Goal: Task Accomplishment & Management: Use online tool/utility

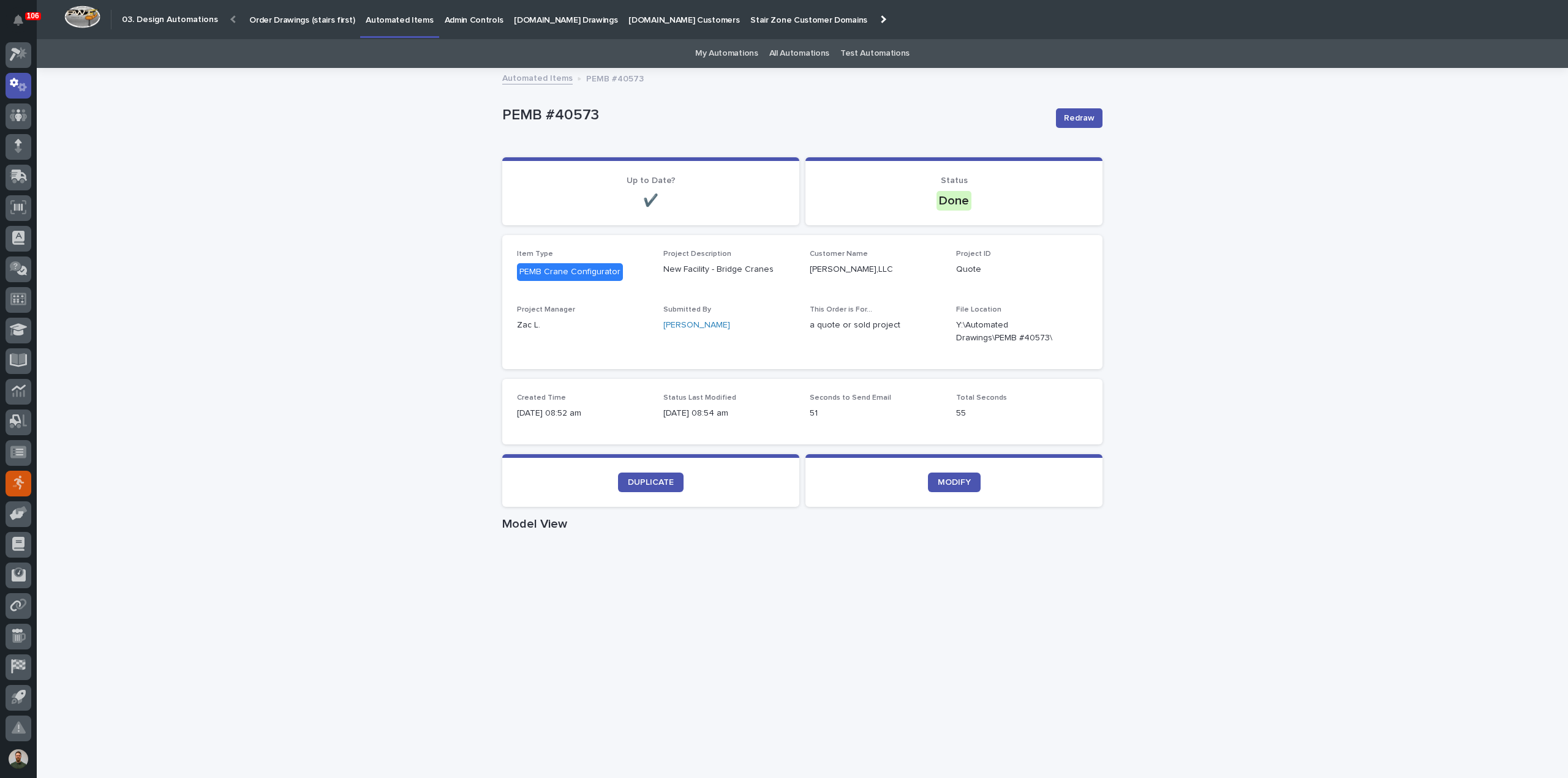
scroll to position [27, 0]
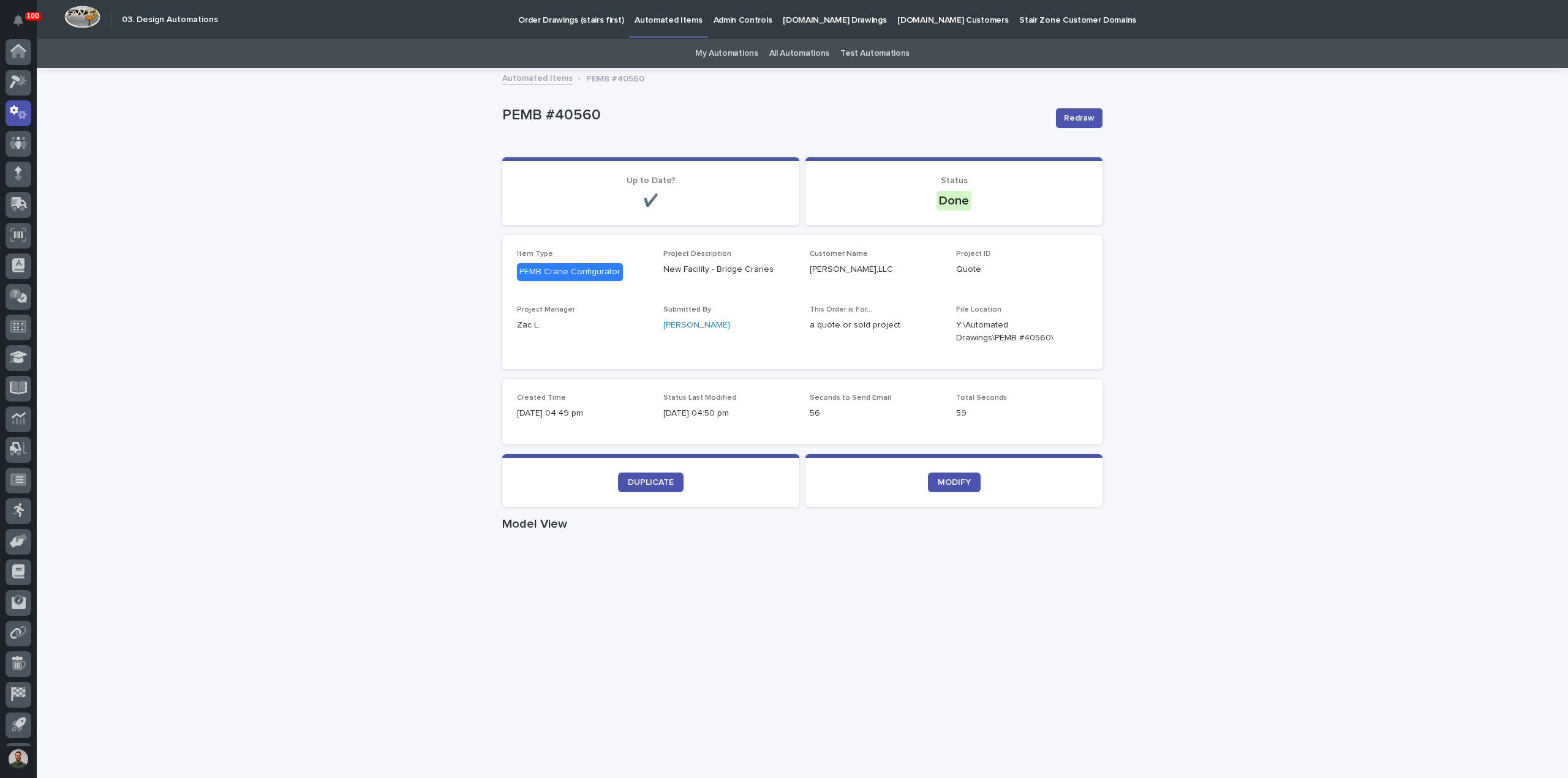
scroll to position [27, 0]
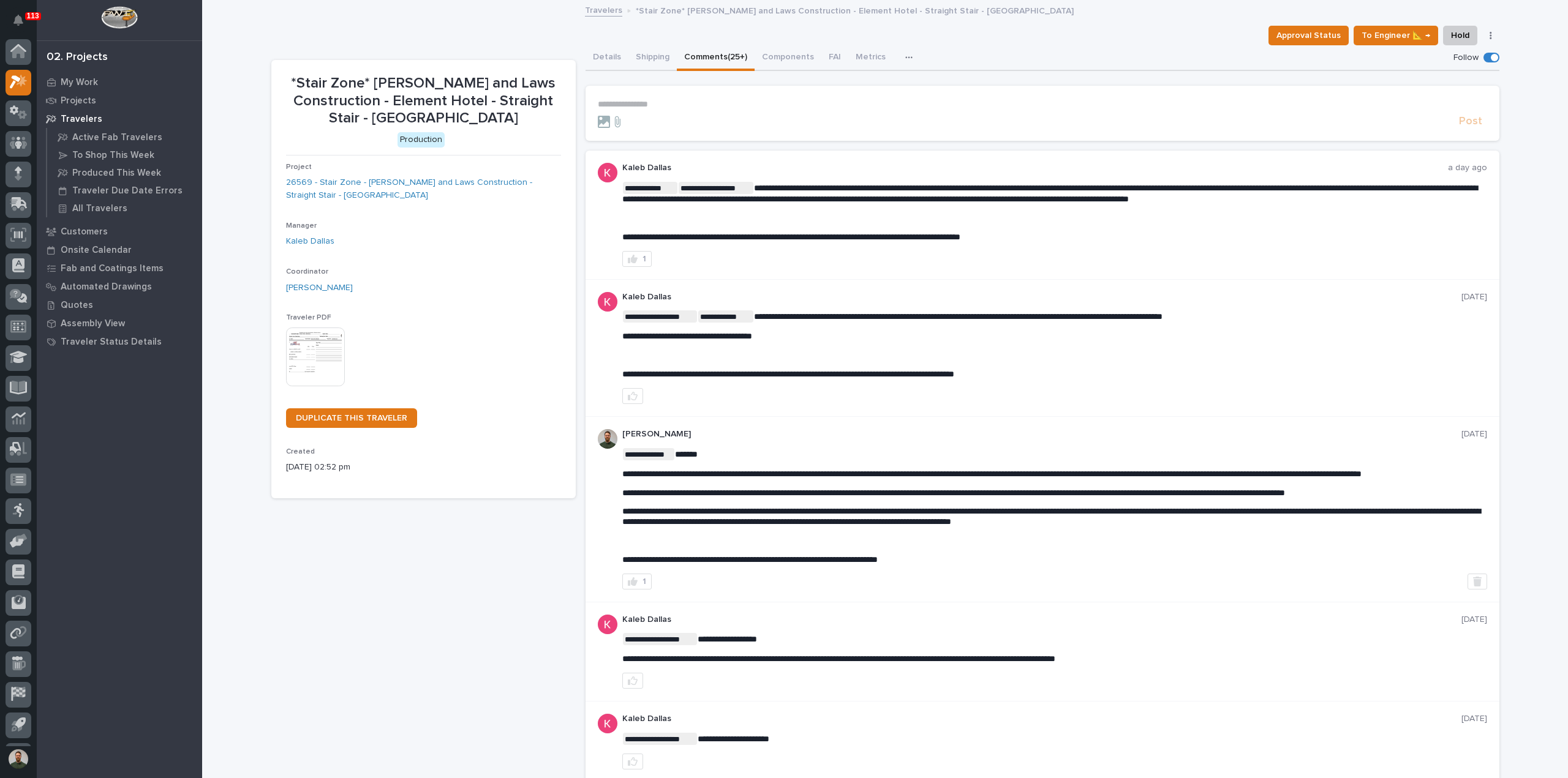
scroll to position [27, 0]
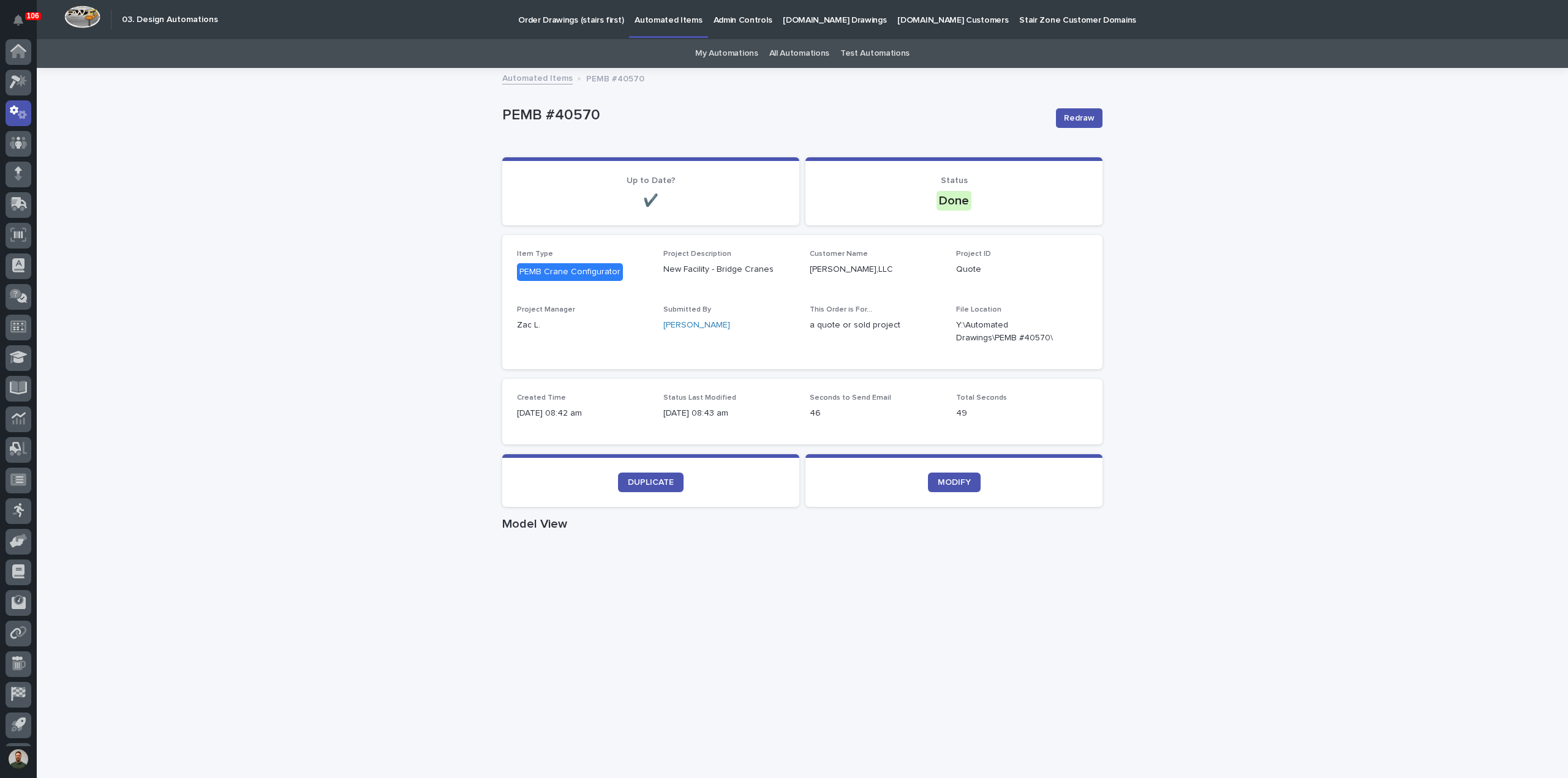
scroll to position [27, 0]
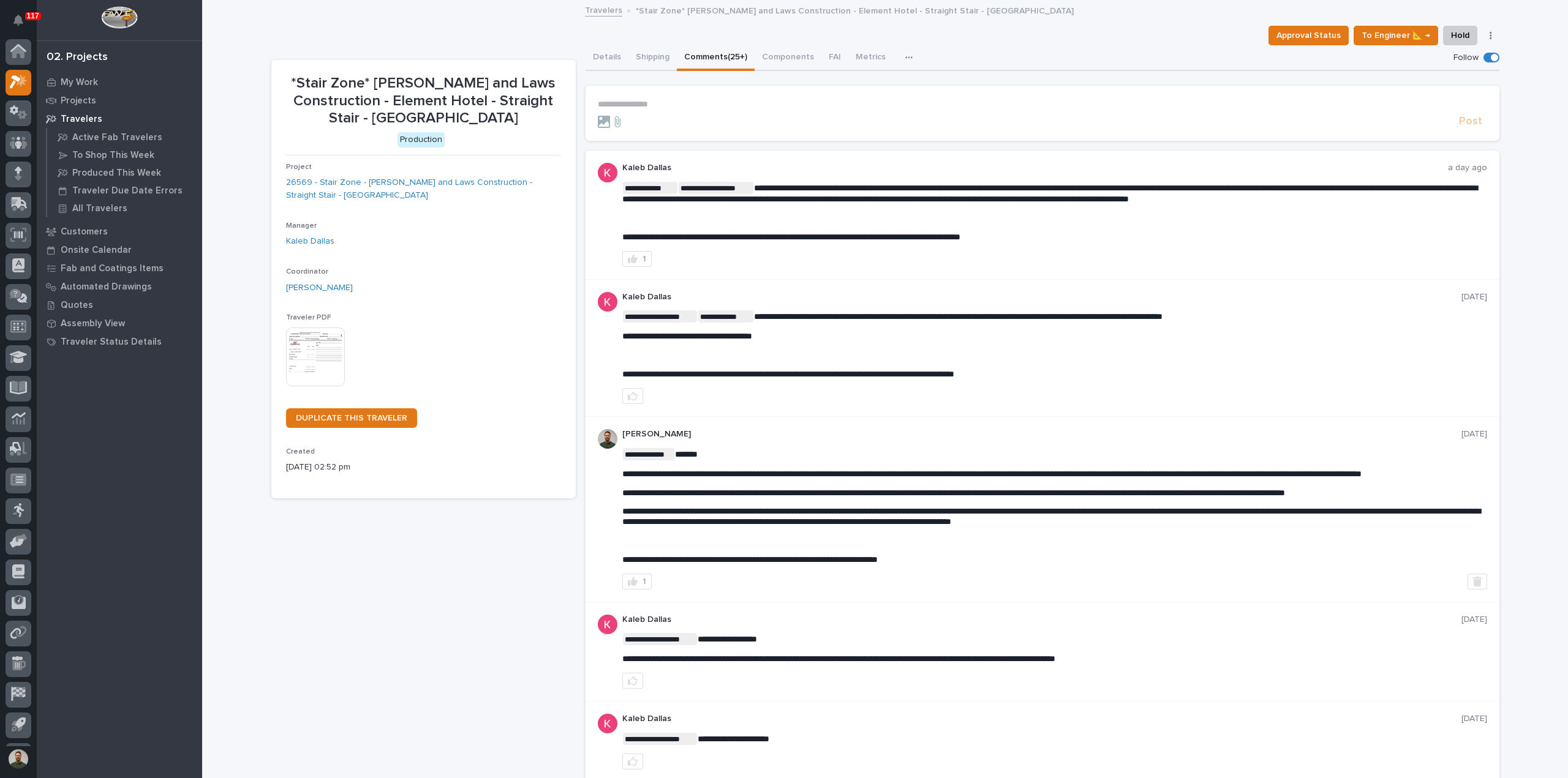
scroll to position [27, 0]
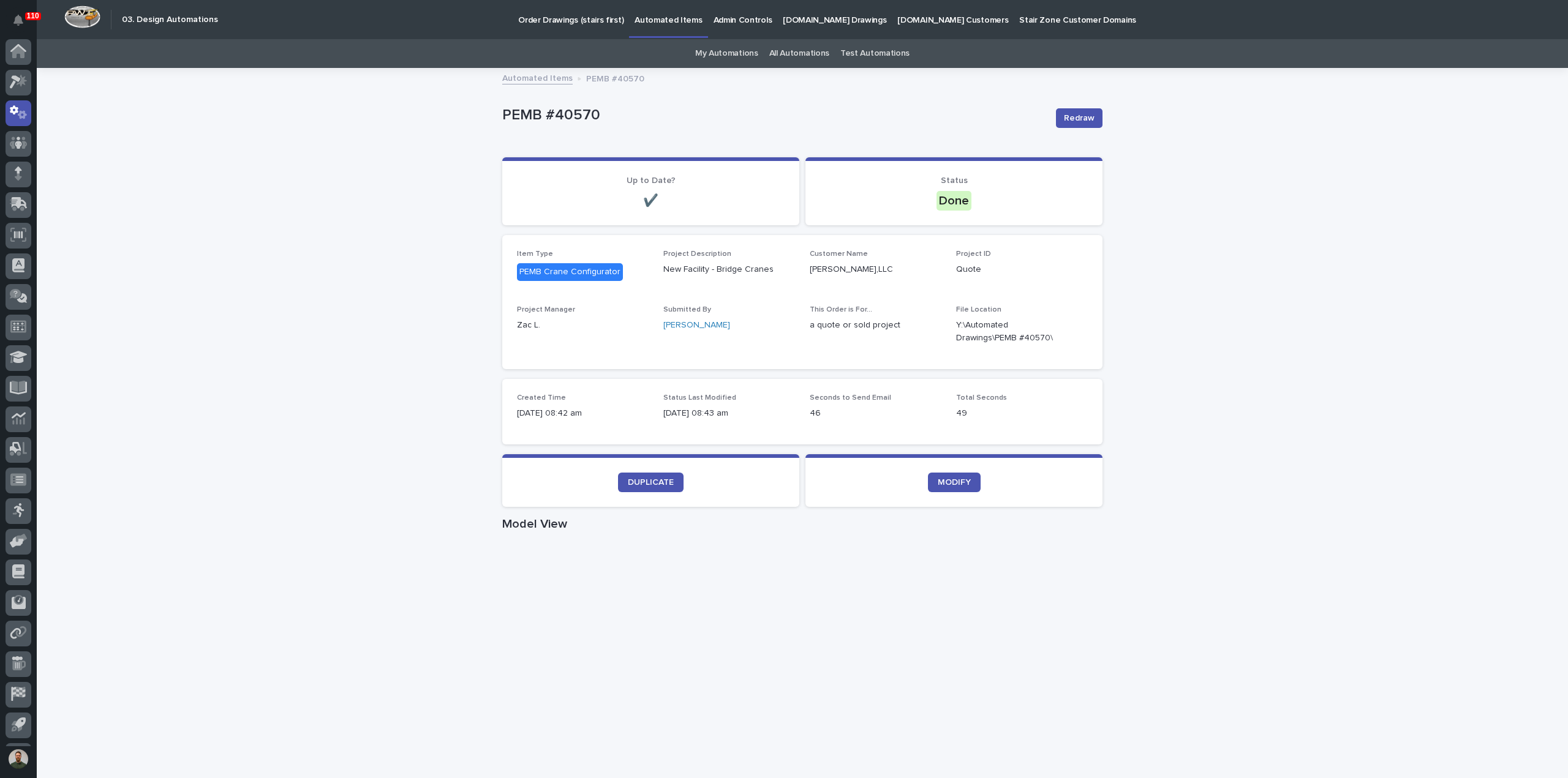
scroll to position [27, 0]
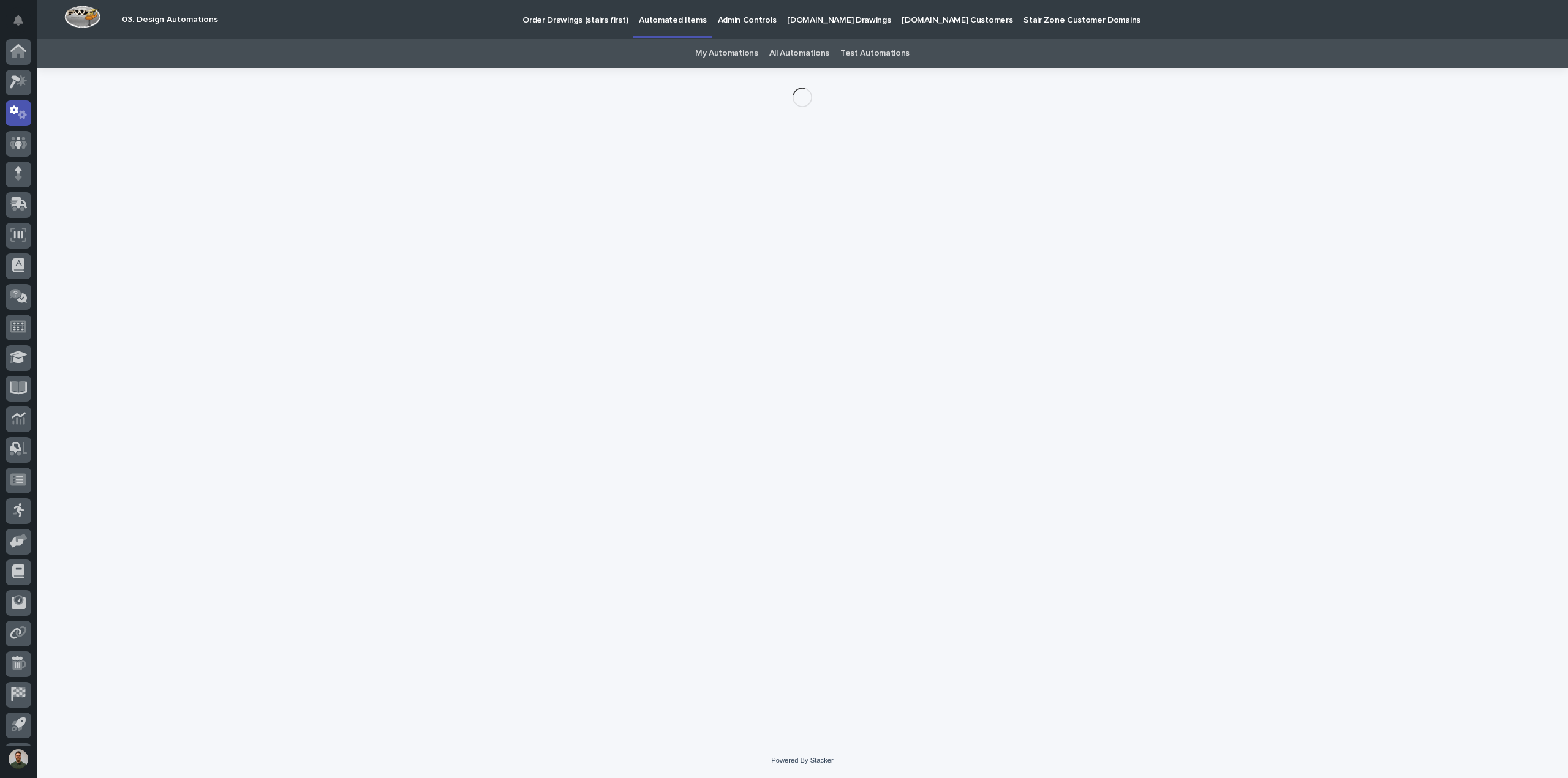
scroll to position [27, 0]
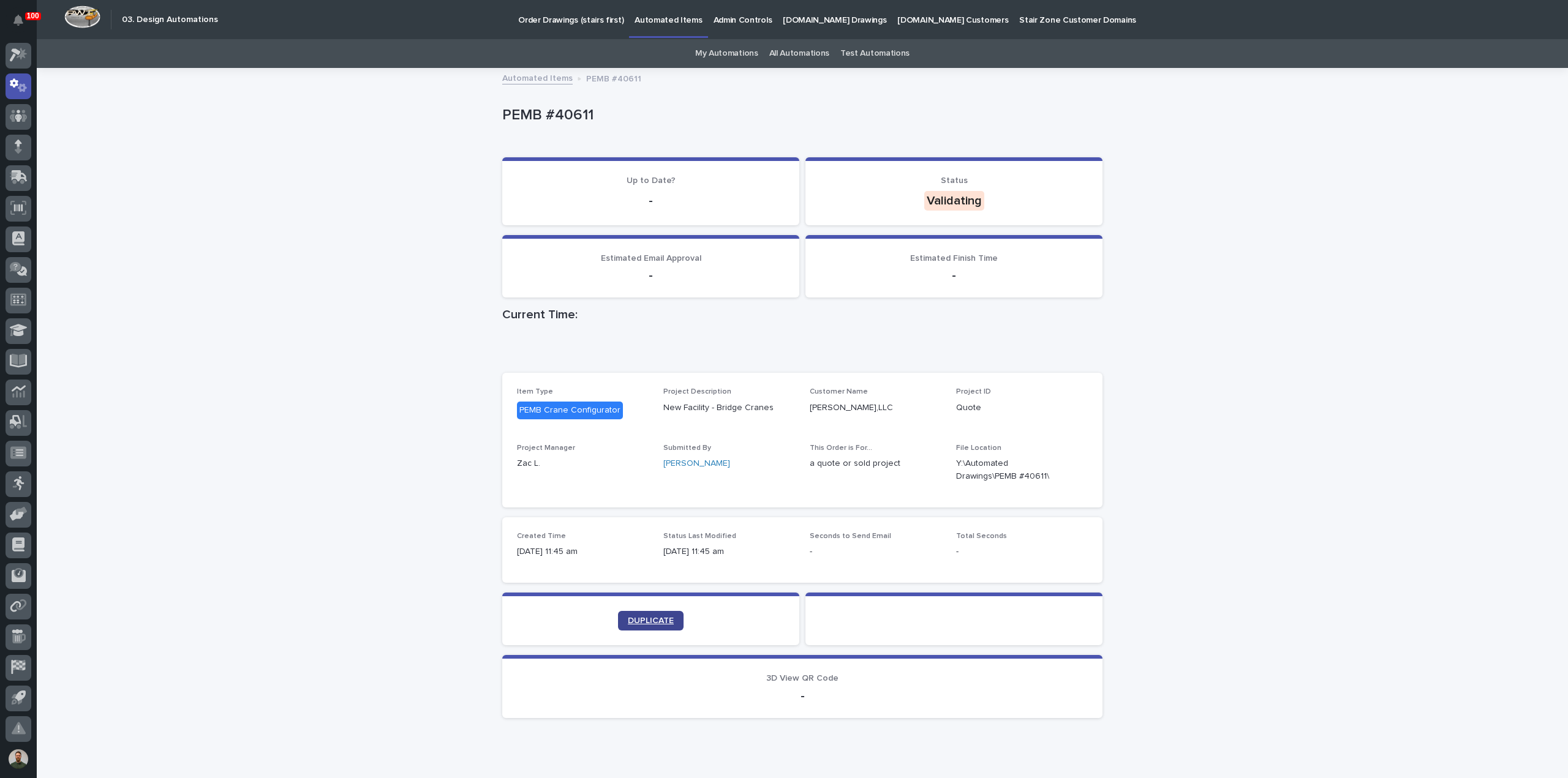
click at [654, 620] on span "DUPLICATE" at bounding box center [650, 621] width 46 height 9
click at [655, 619] on span "DUPLICATE" at bounding box center [650, 621] width 46 height 9
click at [643, 615] on link "DUPLICATE" at bounding box center [650, 621] width 65 height 20
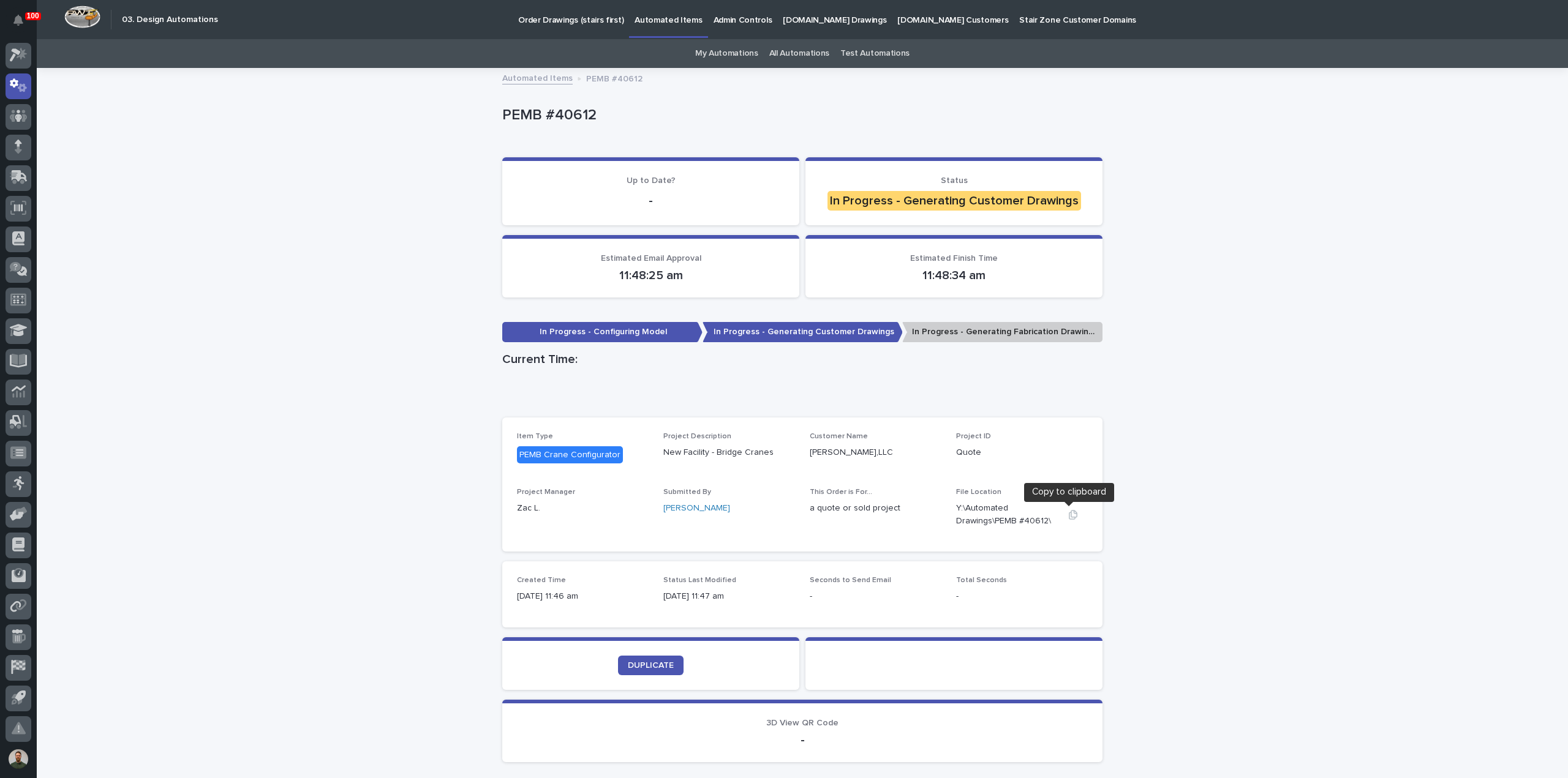
click at [1070, 516] on icon "button" at bounding box center [1073, 515] width 9 height 9
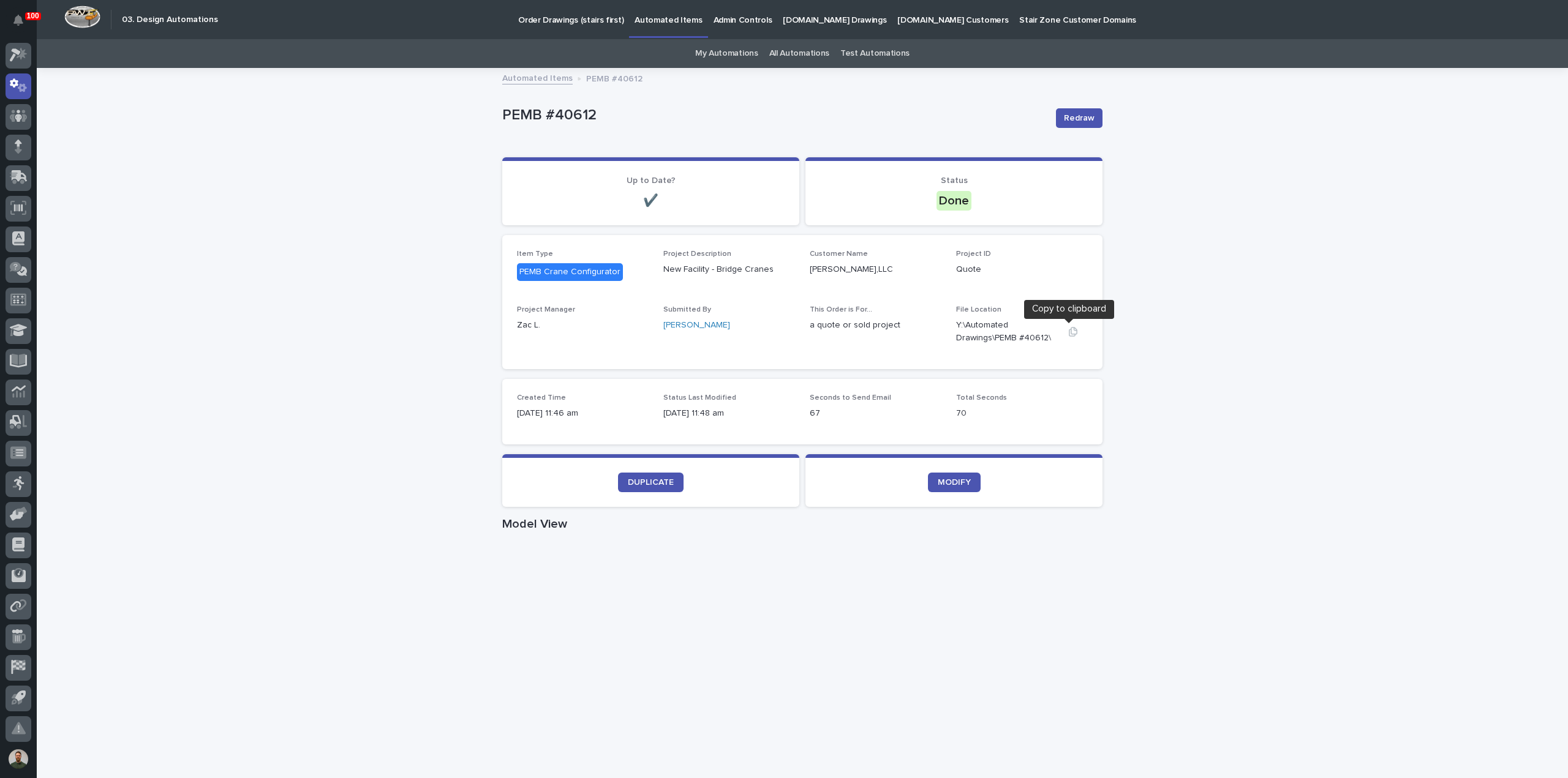
drag, startPoint x: 1070, startPoint y: 332, endPoint x: 1129, endPoint y: 280, distance: 78.6
click at [1070, 332] on icon "button" at bounding box center [1073, 332] width 9 height 9
click at [647, 480] on span "DUPLICATE" at bounding box center [650, 482] width 46 height 9
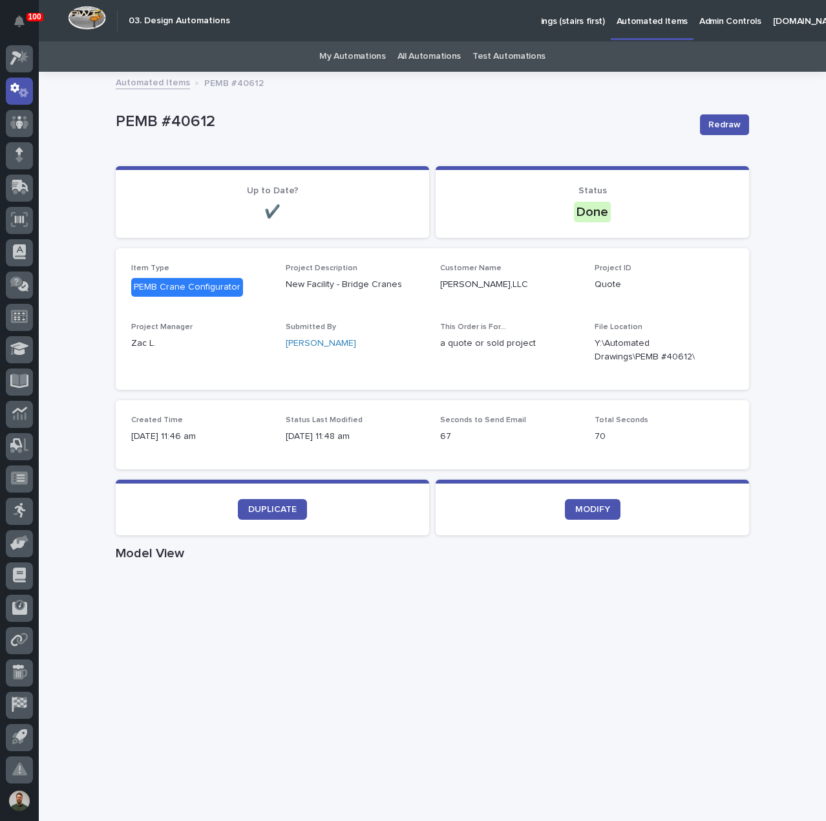
scroll to position [30, 0]
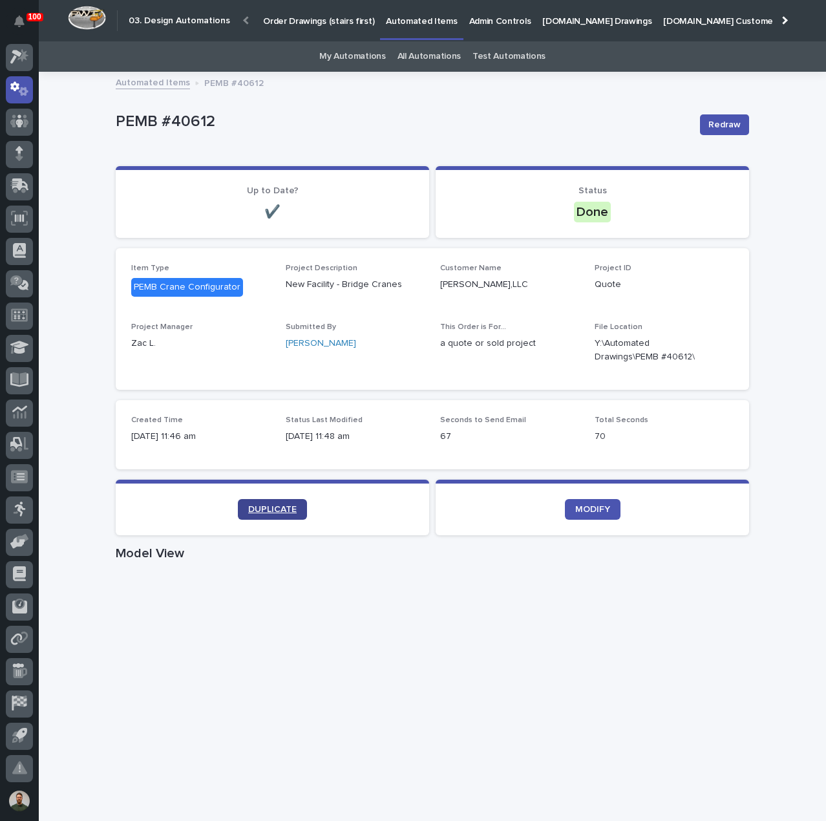
click at [278, 514] on link "DUPLICATE" at bounding box center [272, 509] width 69 height 21
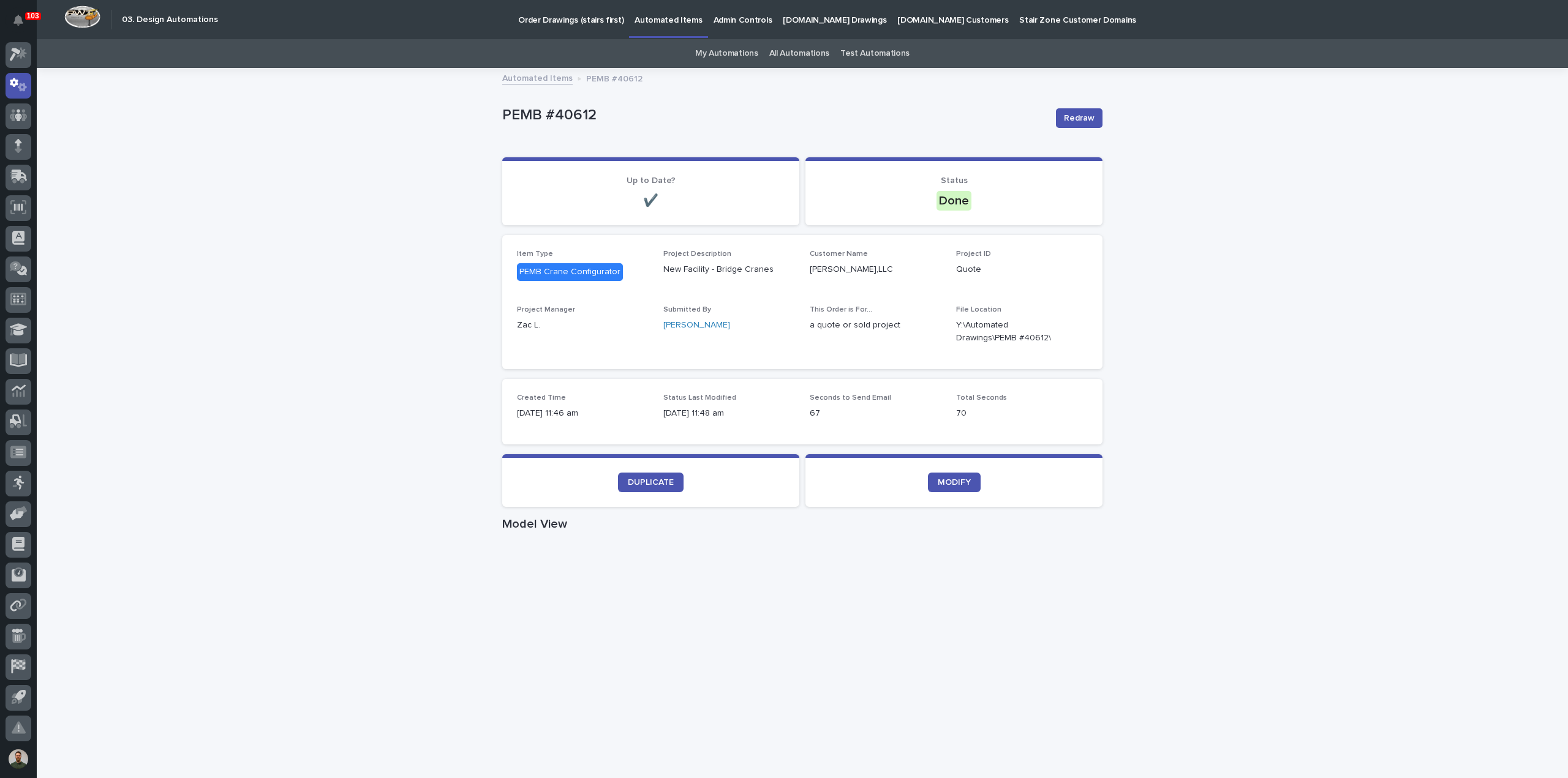
scroll to position [27, 0]
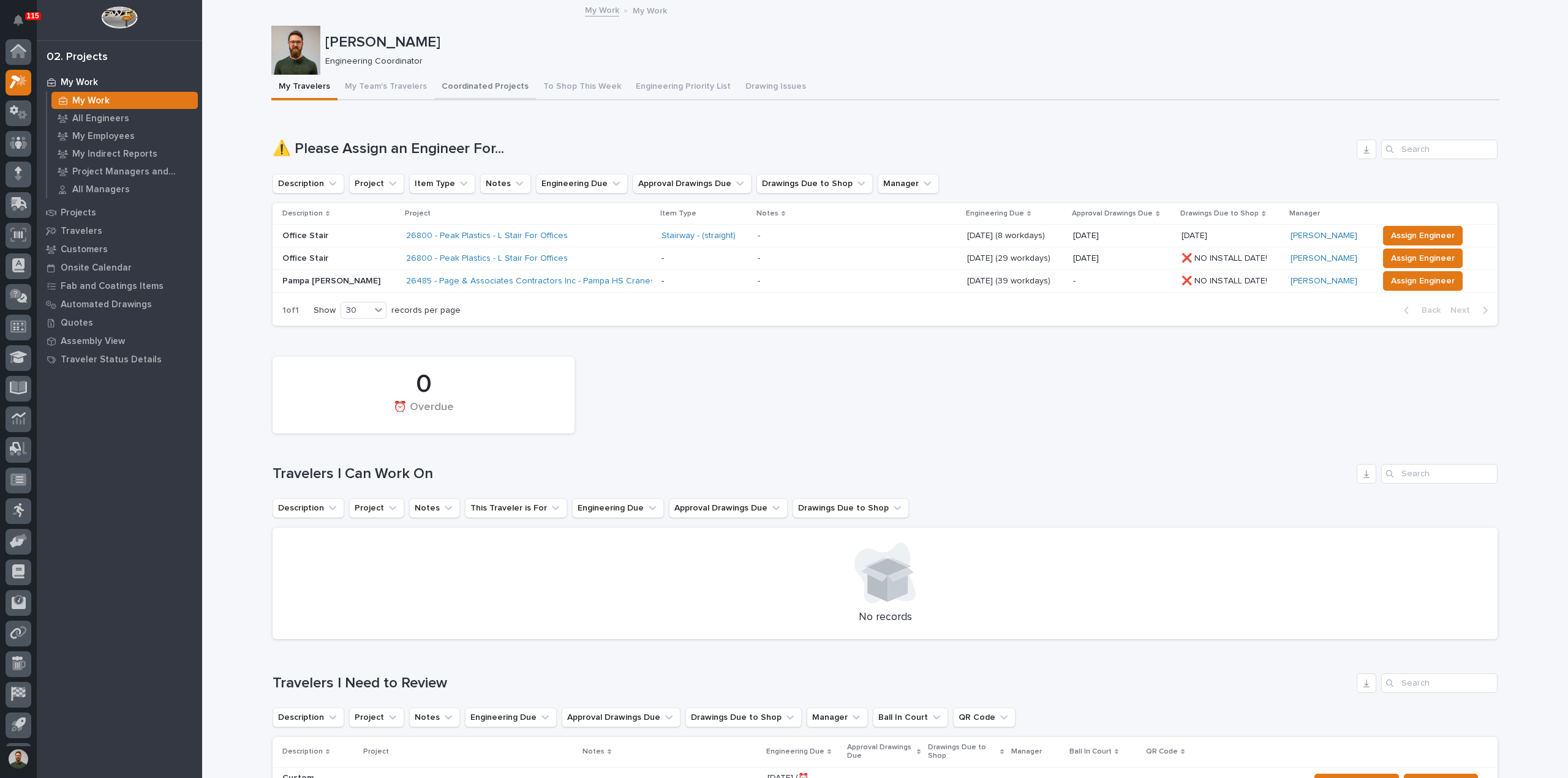
scroll to position [27, 0]
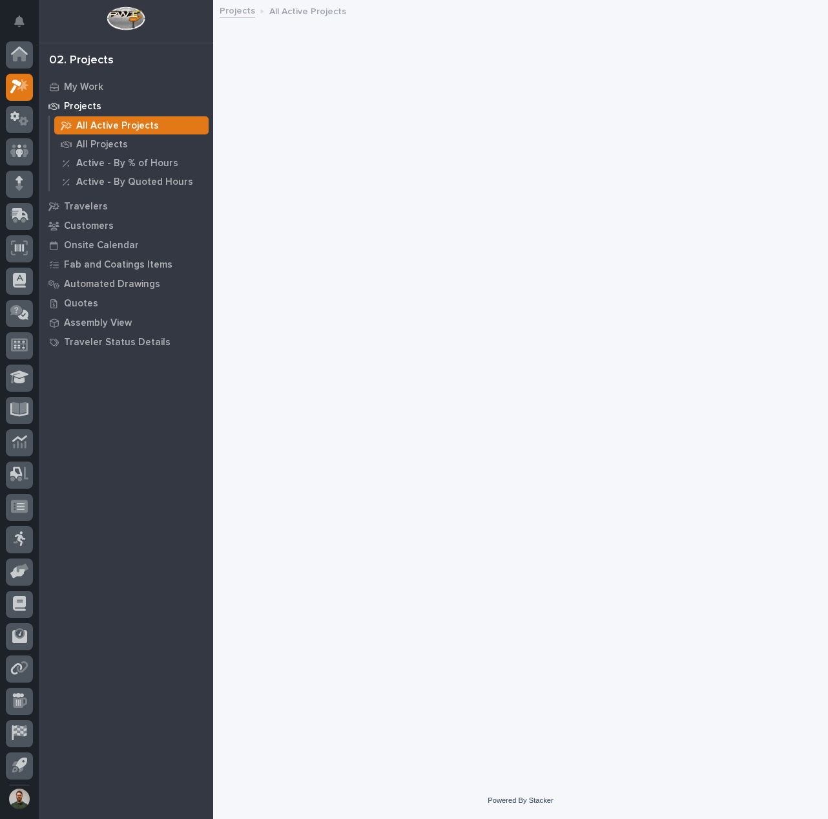
scroll to position [31, 0]
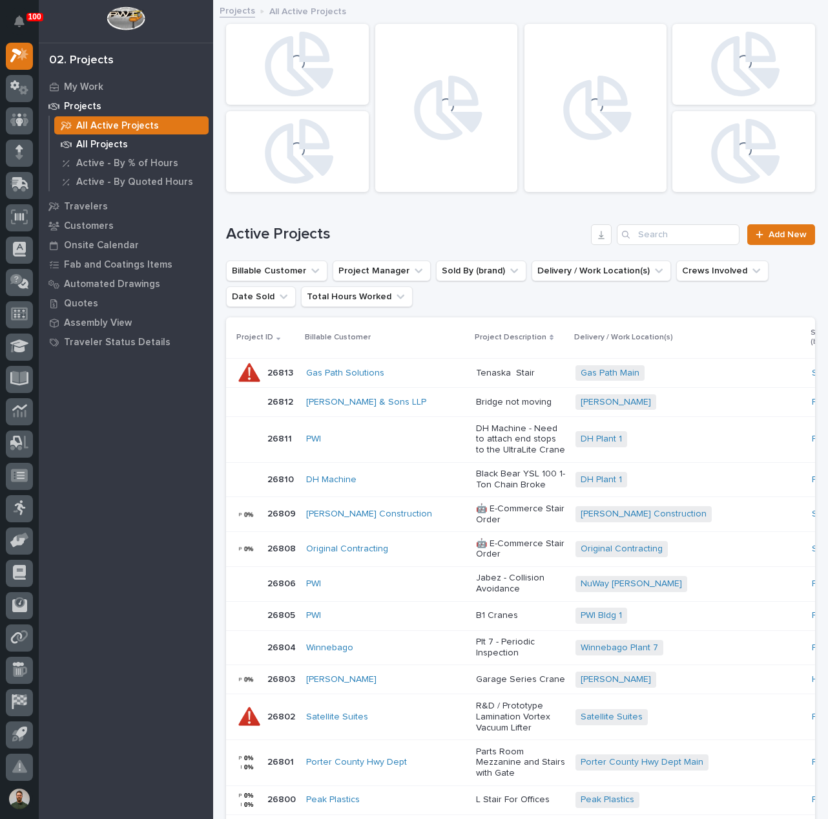
click at [104, 147] on p "All Projects" at bounding box center [102, 145] width 52 height 12
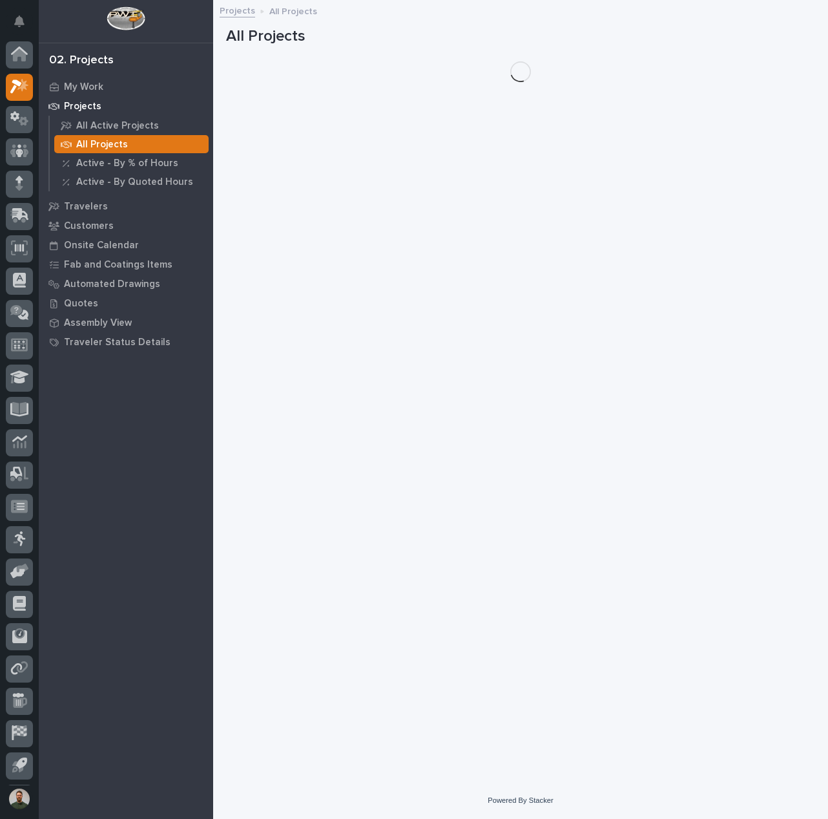
scroll to position [31, 0]
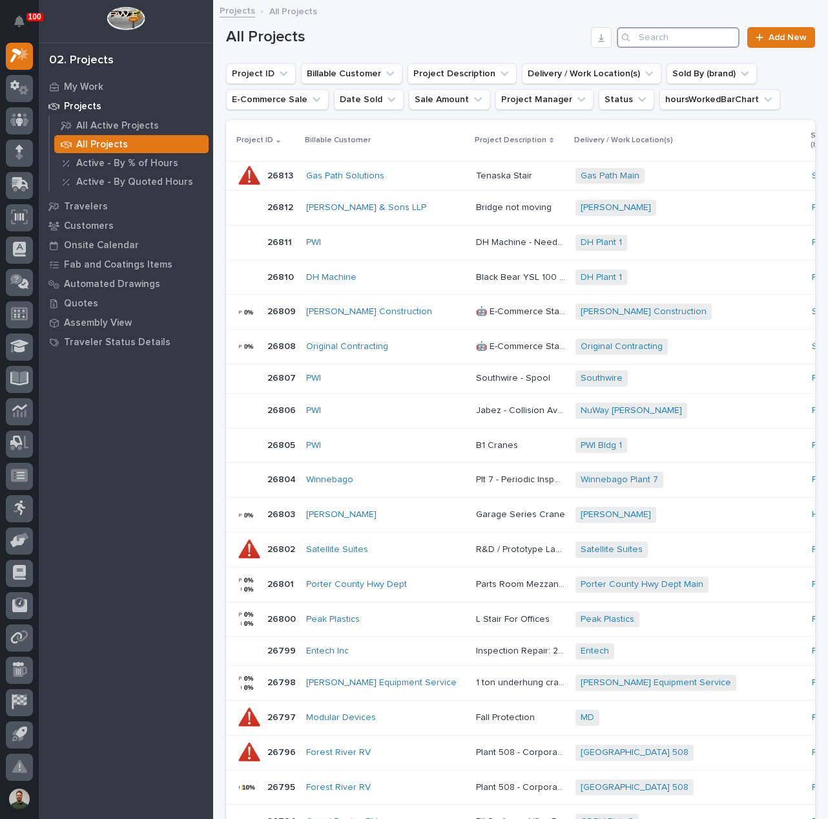
click at [669, 32] on input "Search" at bounding box center [678, 37] width 123 height 21
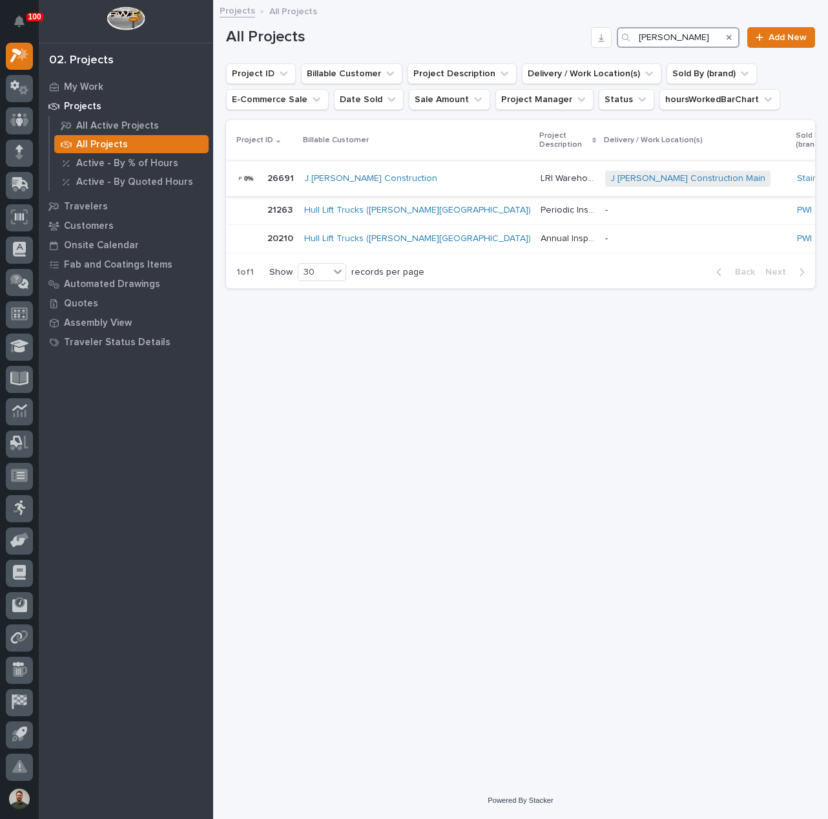
type input "benton"
click at [249, 173] on div at bounding box center [249, 178] width 26 height 26
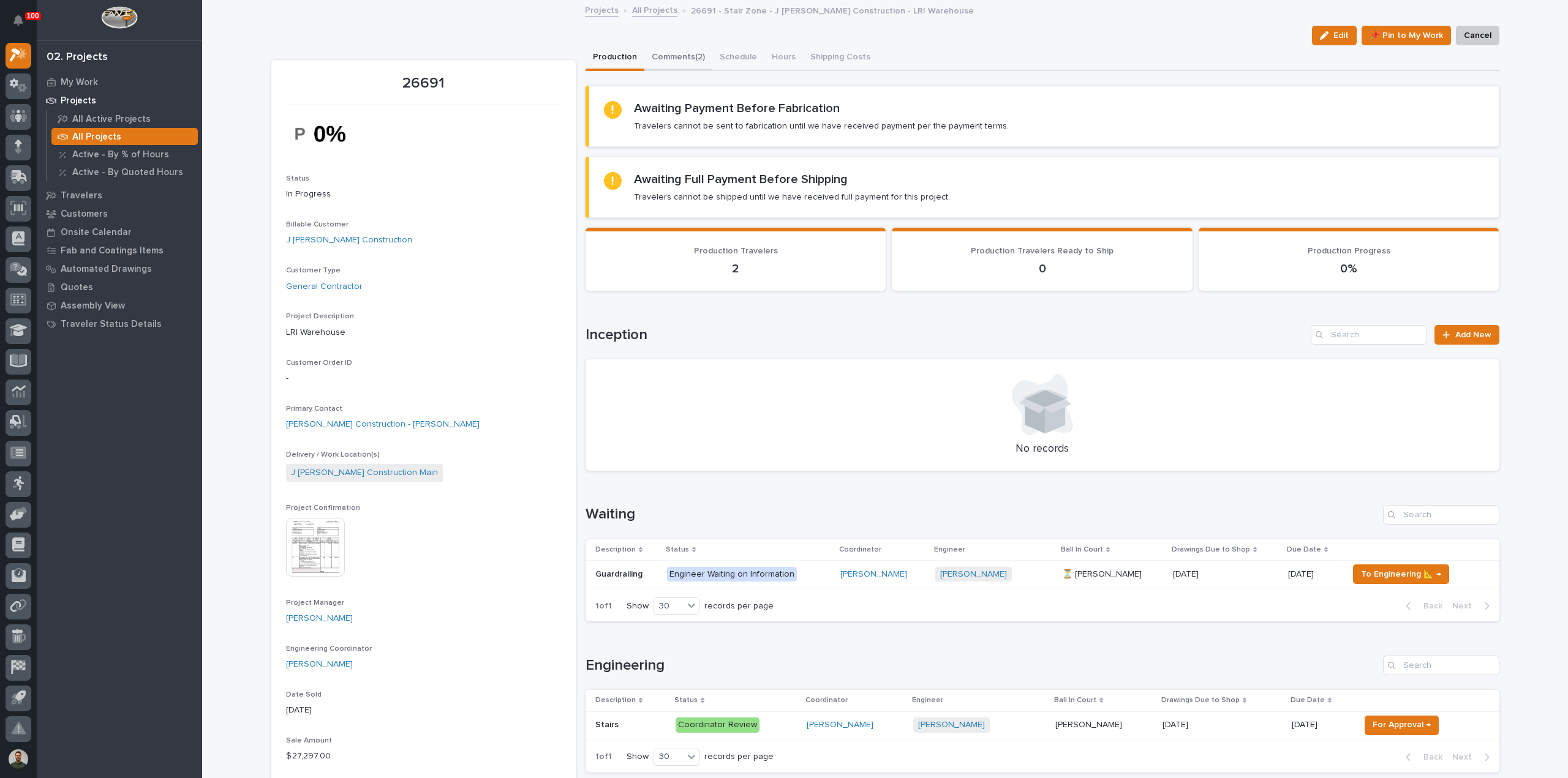
click at [669, 55] on button "Comments (2)" at bounding box center [679, 58] width 68 height 26
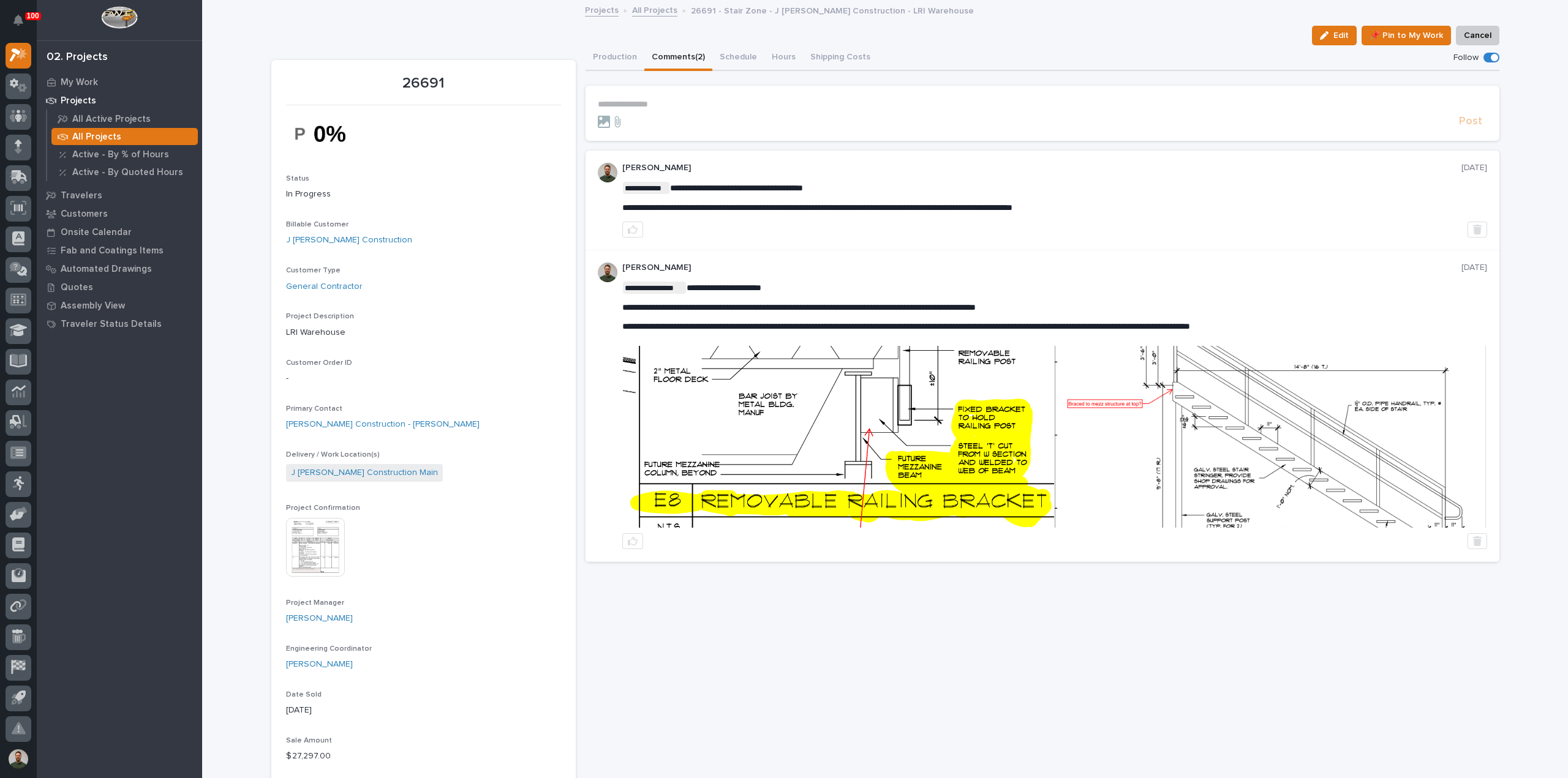
click at [867, 169] on p "[PERSON_NAME]" at bounding box center [1041, 168] width 839 height 10
click at [876, 196] on div "**********" at bounding box center [1054, 197] width 865 height 31
click at [888, 182] on div "**********" at bounding box center [1054, 200] width 865 height 75
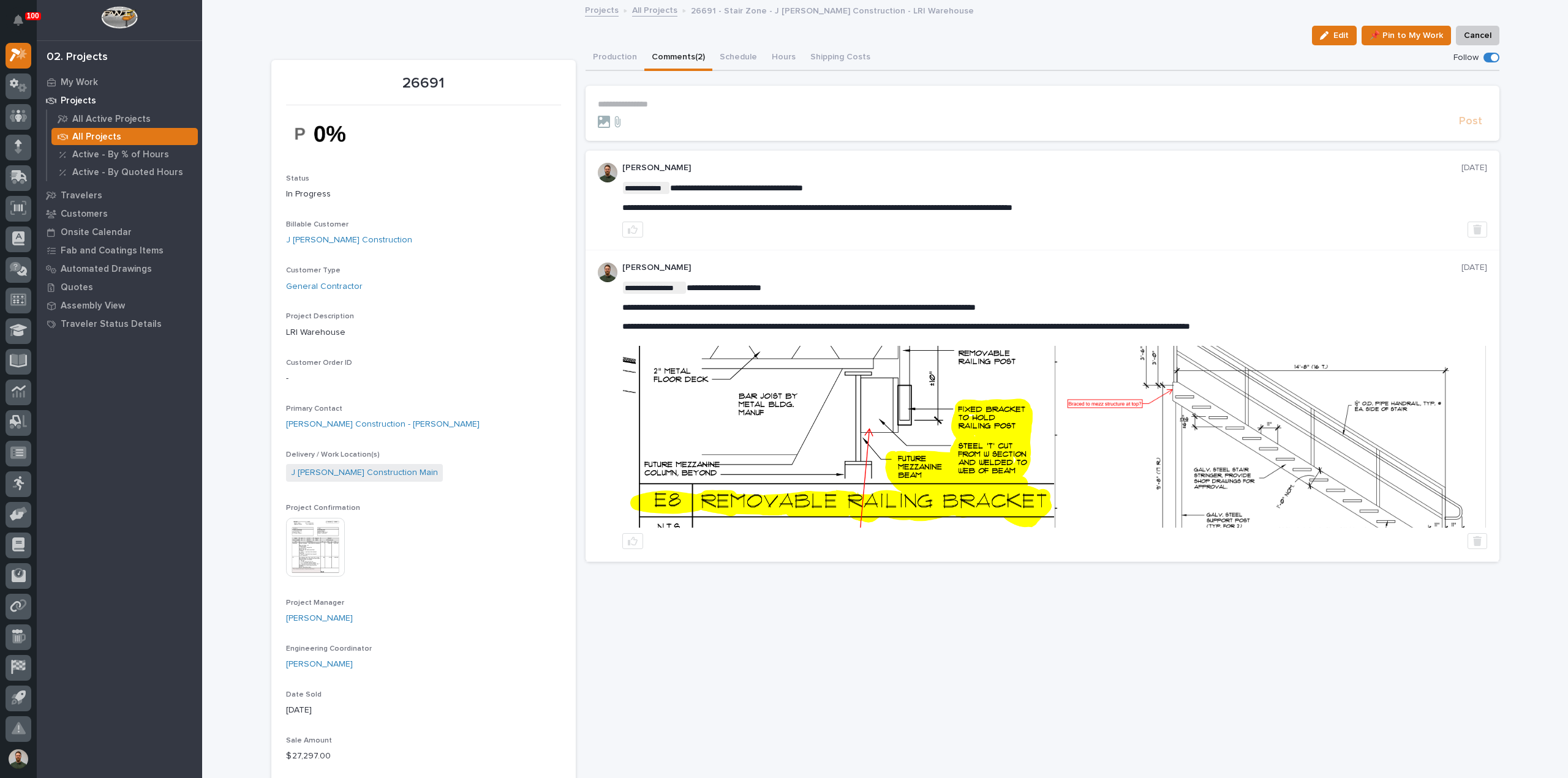
click at [1029, 271] on p "[PERSON_NAME]" at bounding box center [1041, 267] width 839 height 10
click at [616, 59] on button "Production" at bounding box center [615, 58] width 59 height 26
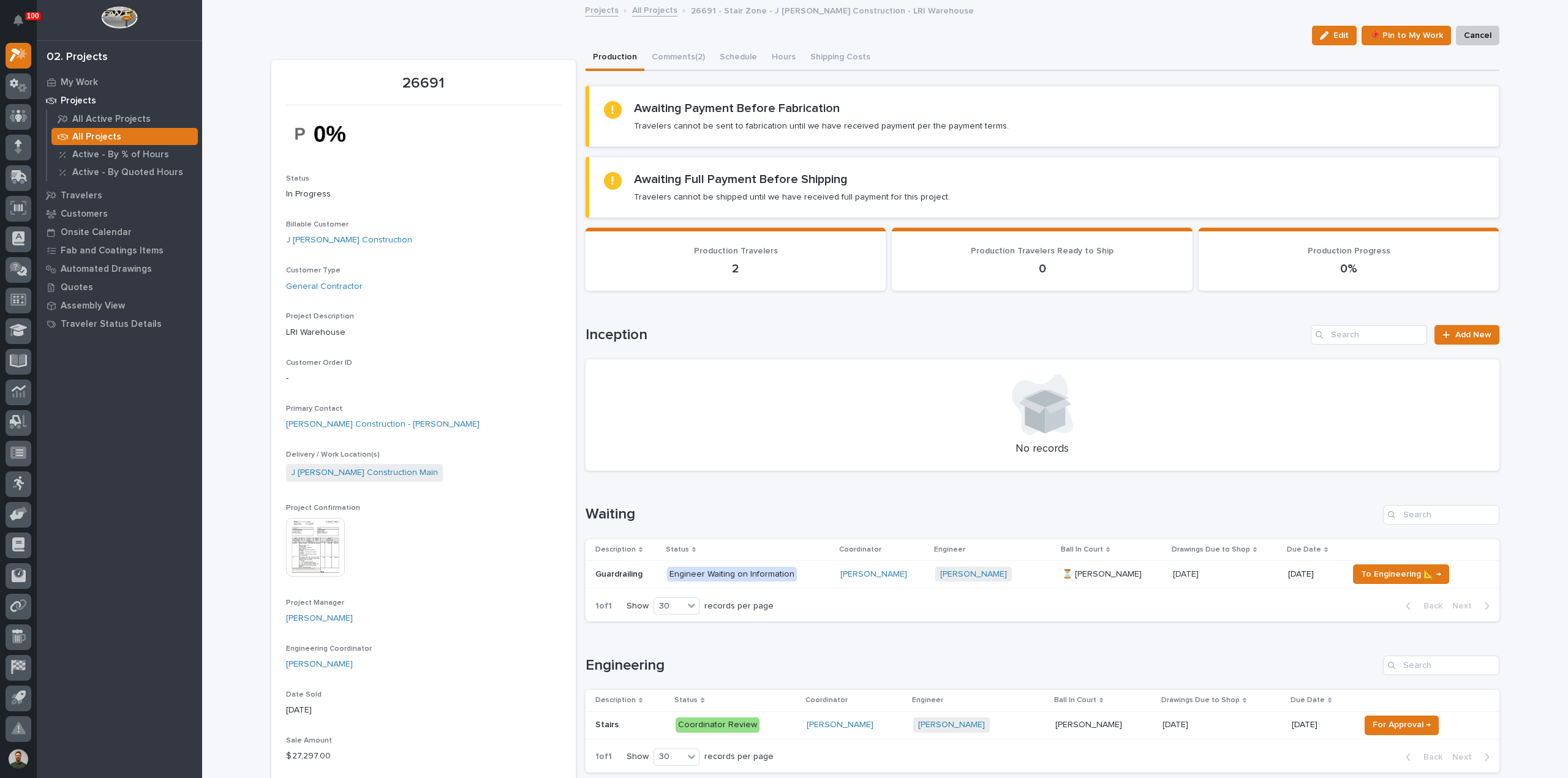
scroll to position [244, 0]
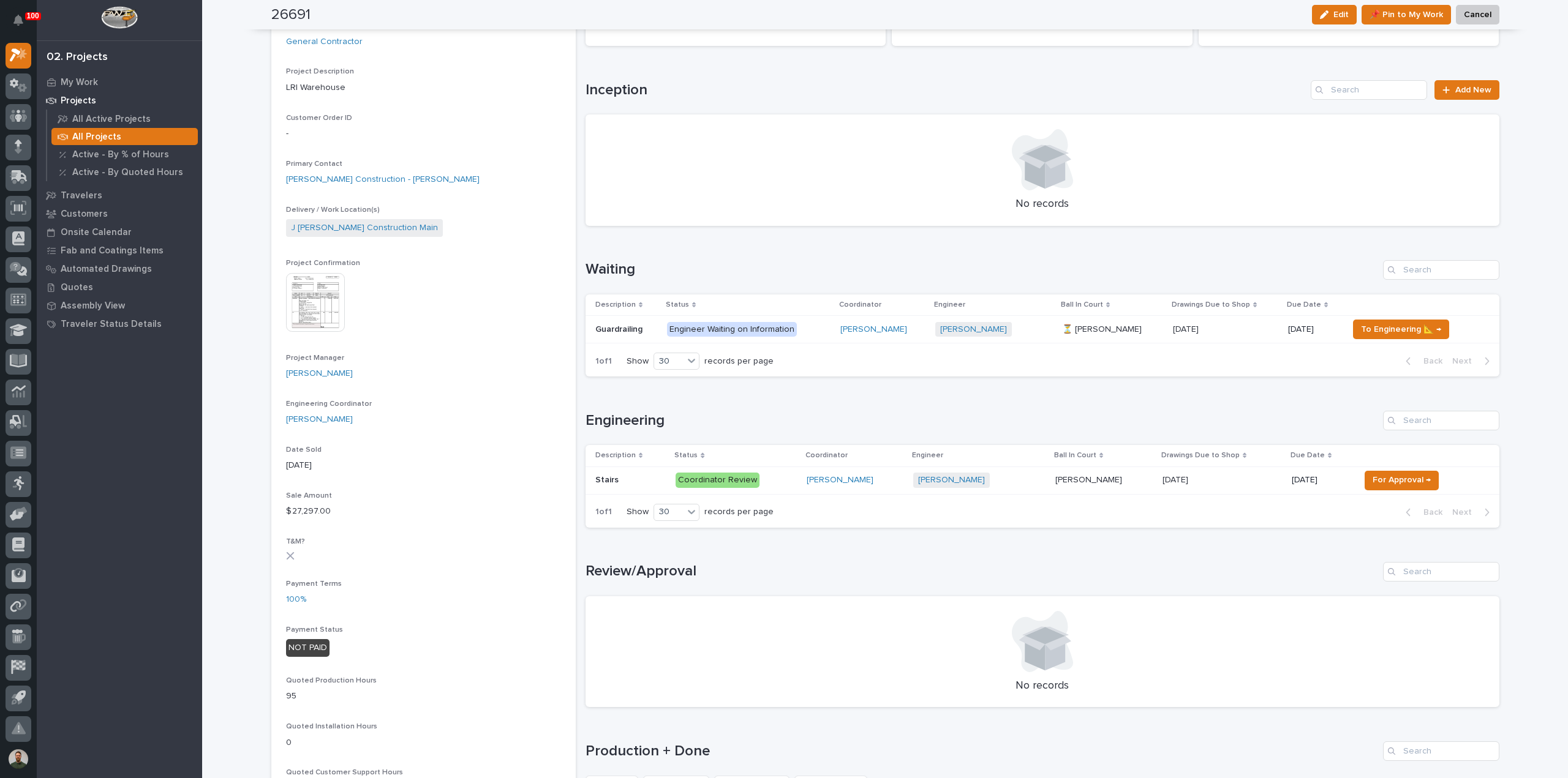
click at [629, 475] on p at bounding box center [630, 479] width 71 height 10
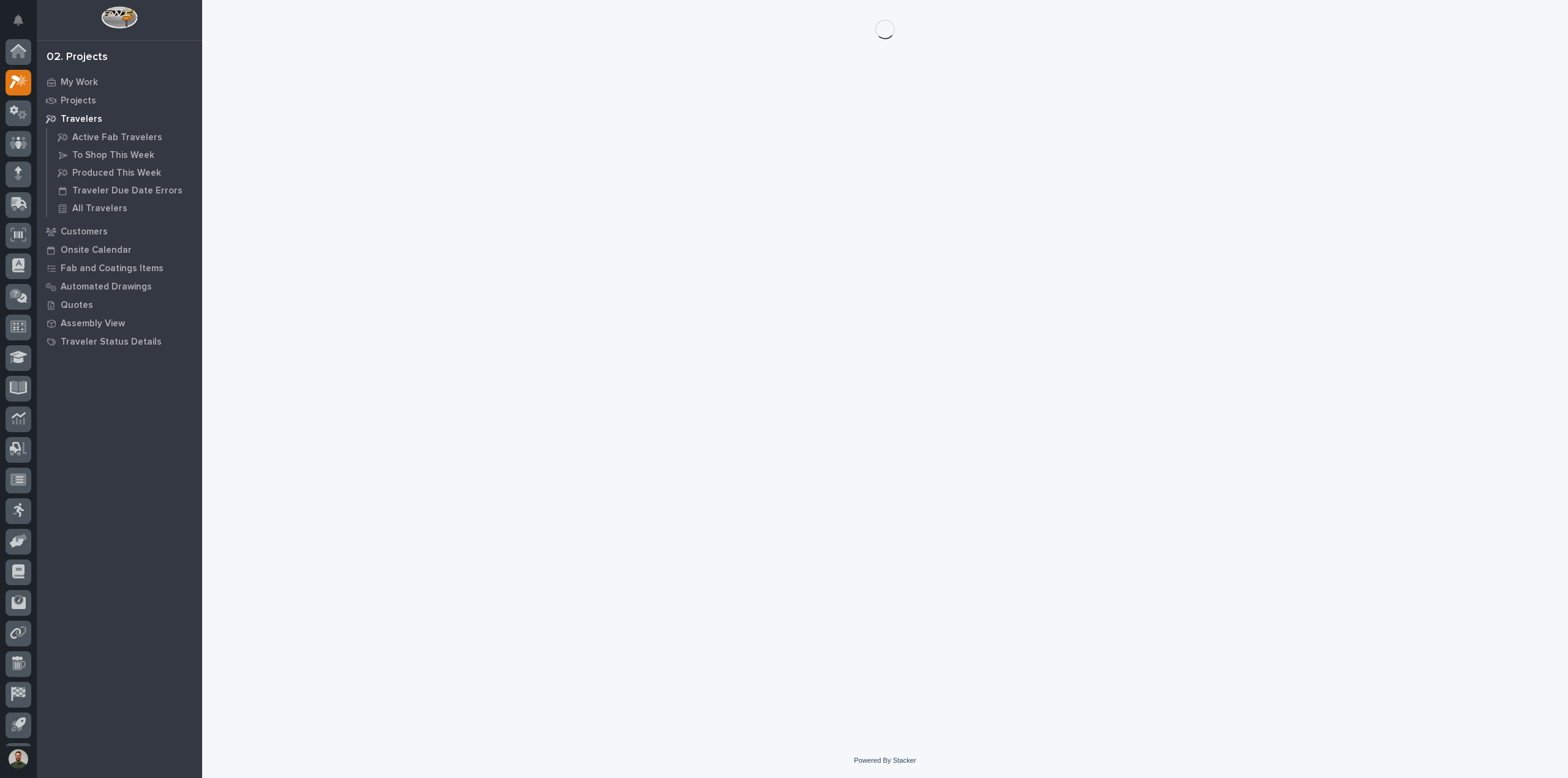
scroll to position [27, 0]
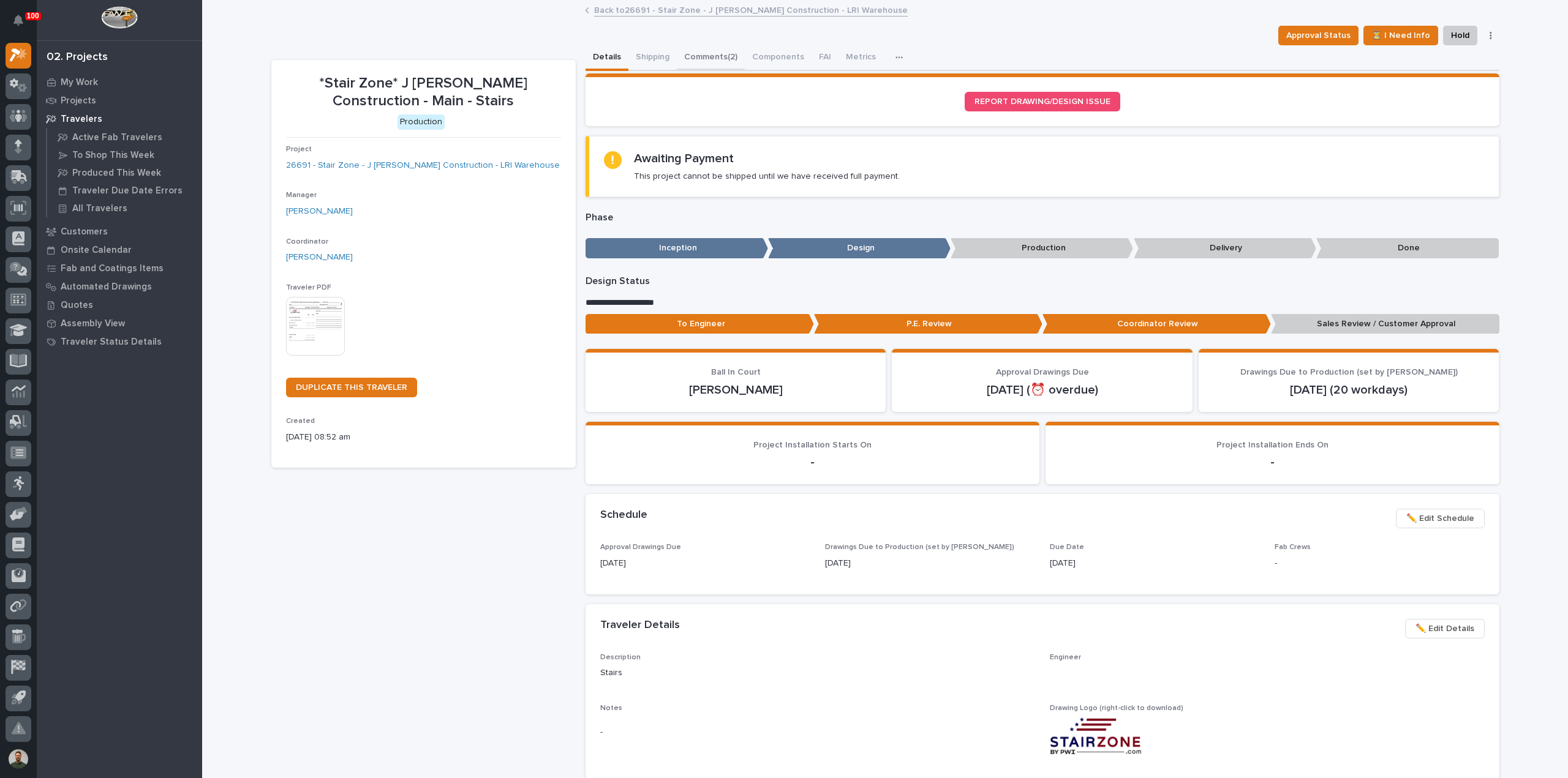
click at [720, 50] on button "Comments (2)" at bounding box center [711, 58] width 68 height 26
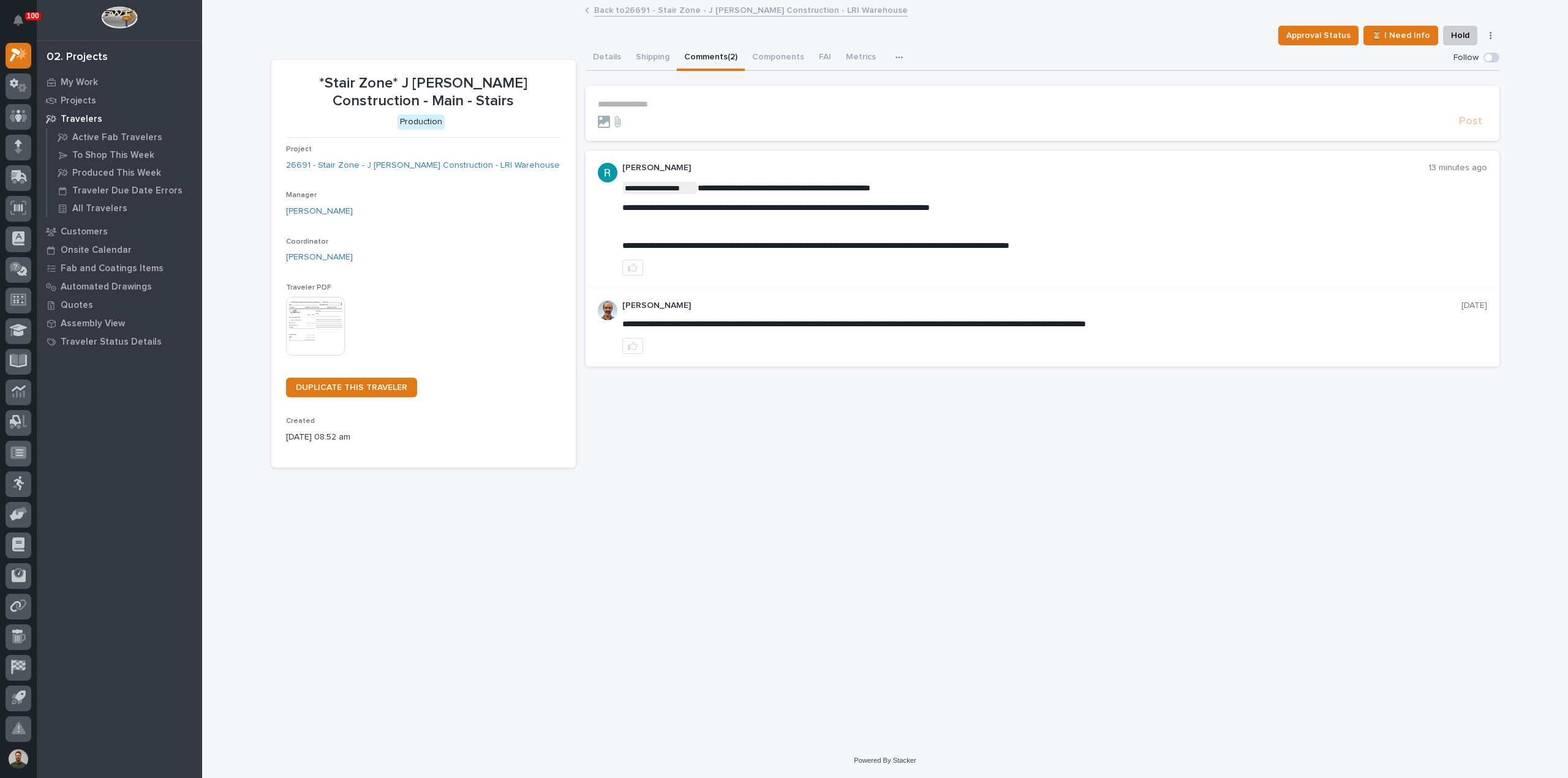
click at [604, 51] on button "Details" at bounding box center [607, 58] width 43 height 26
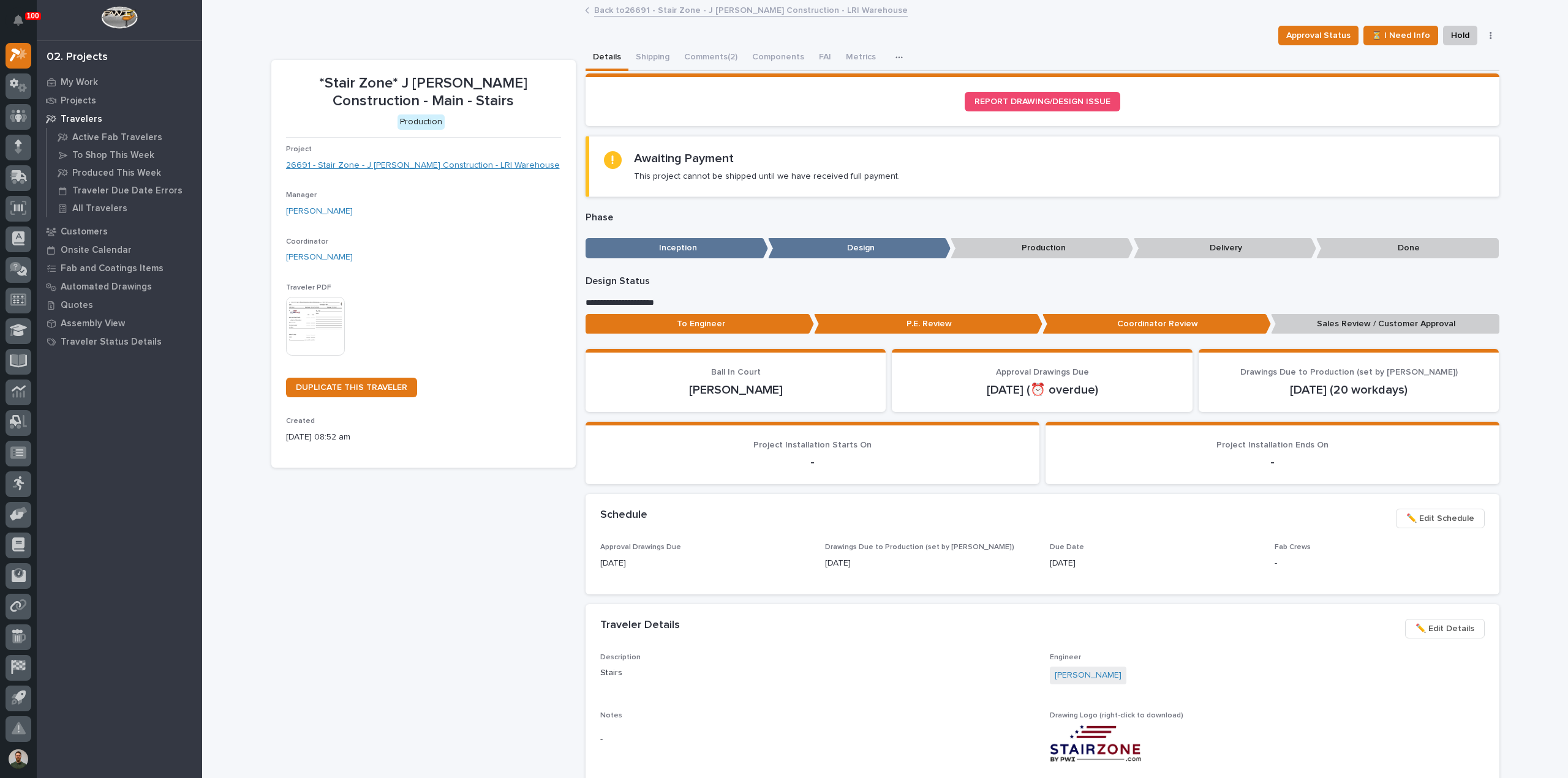
click at [402, 169] on link "26691 - Stair Zone - J Benton Construction - LRI Warehouse" at bounding box center [423, 166] width 274 height 13
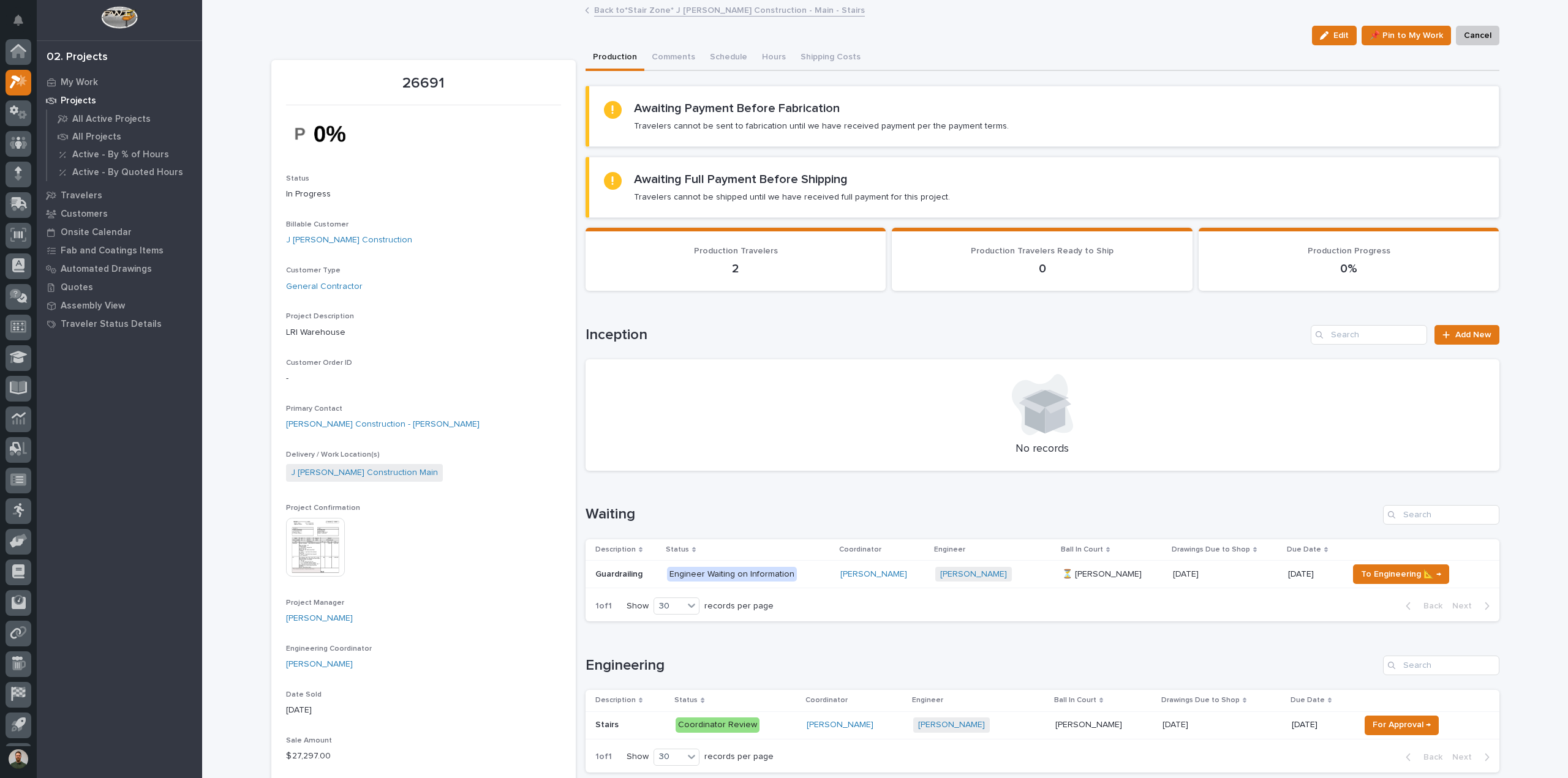
scroll to position [27, 0]
click at [636, 567] on p "Guardrailing" at bounding box center [620, 573] width 49 height 13
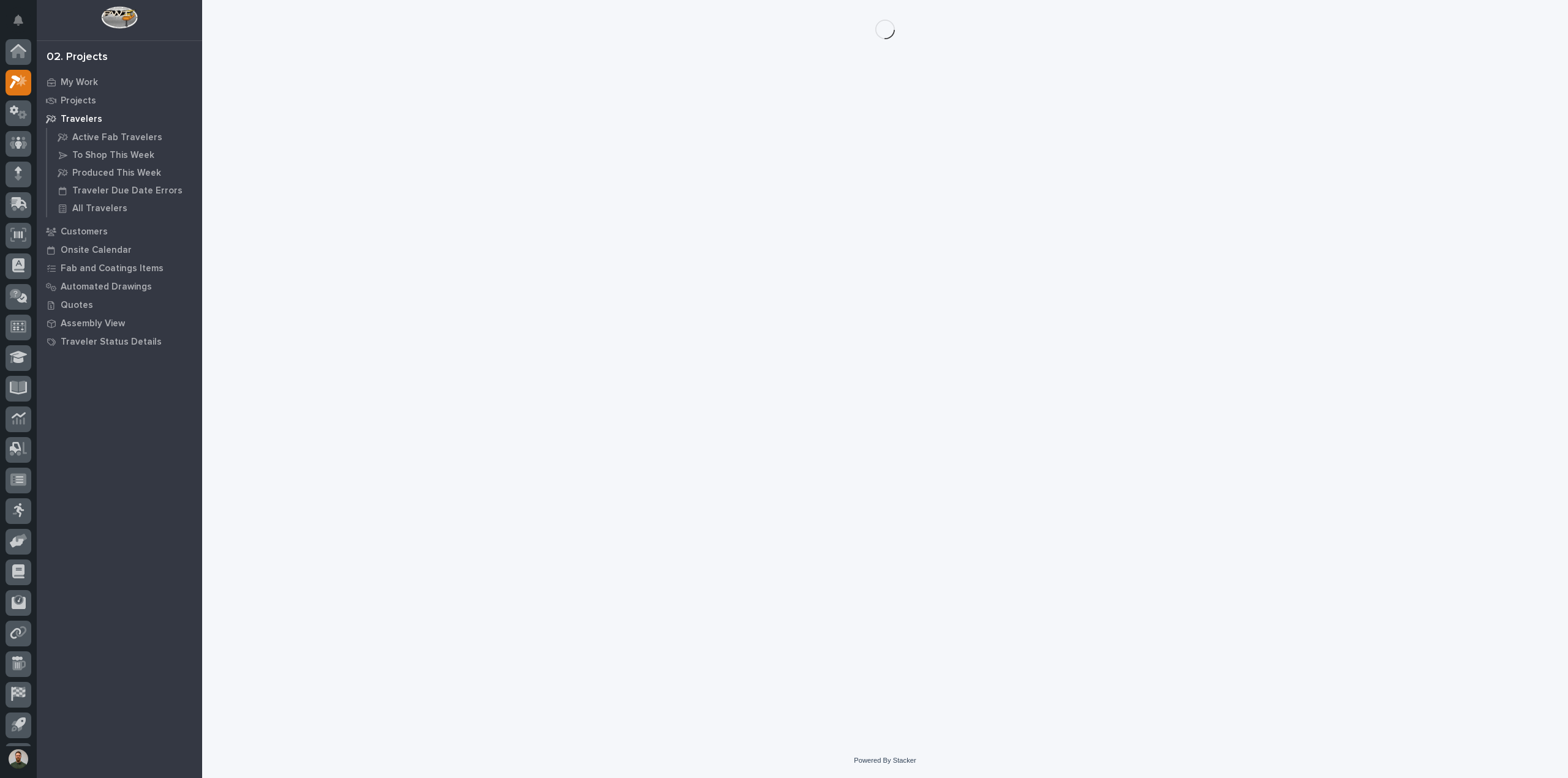
scroll to position [27, 0]
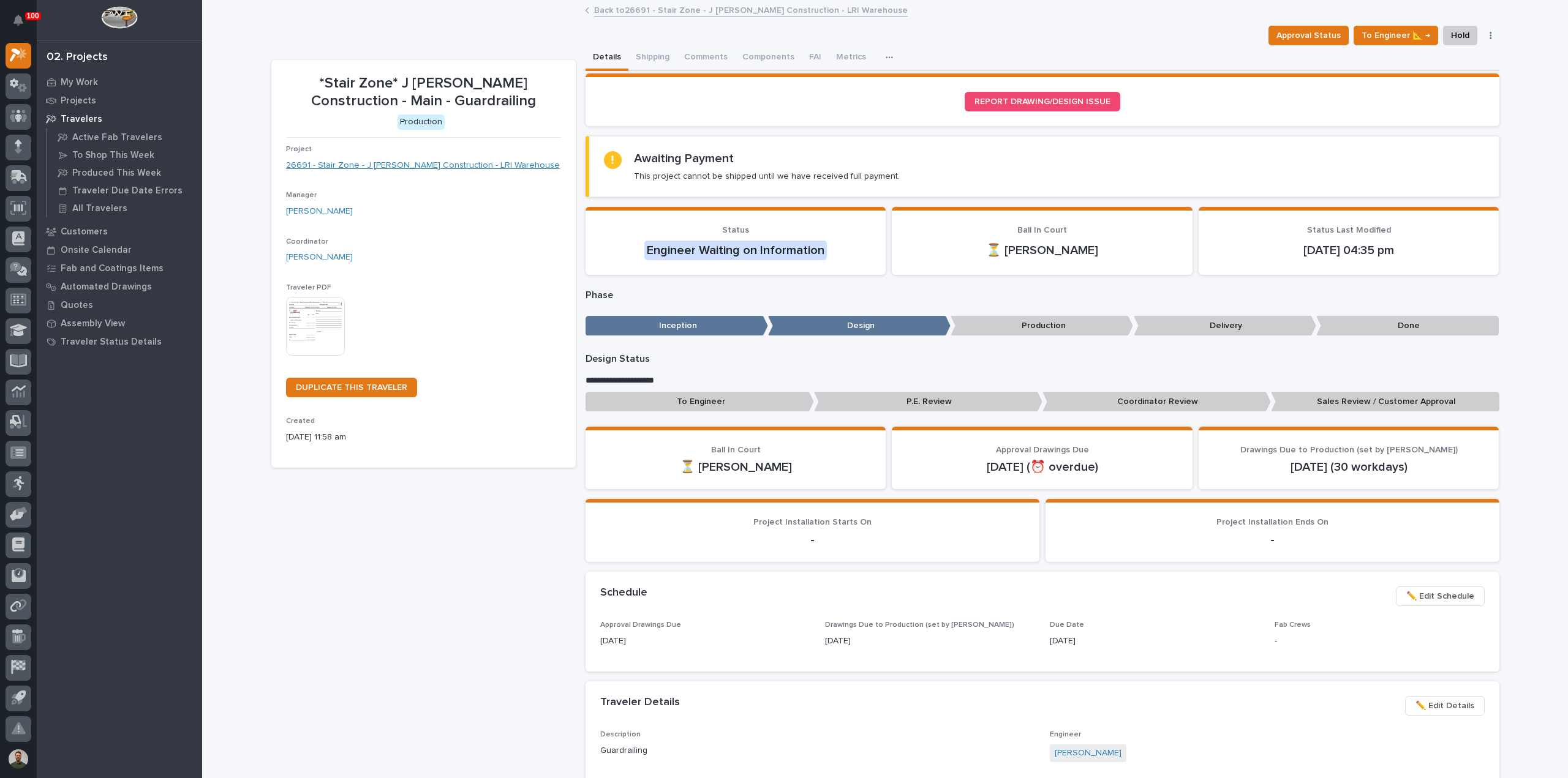
click at [444, 161] on link "26691 - Stair Zone - J Benton Construction - LRI Warehouse" at bounding box center [423, 166] width 274 height 13
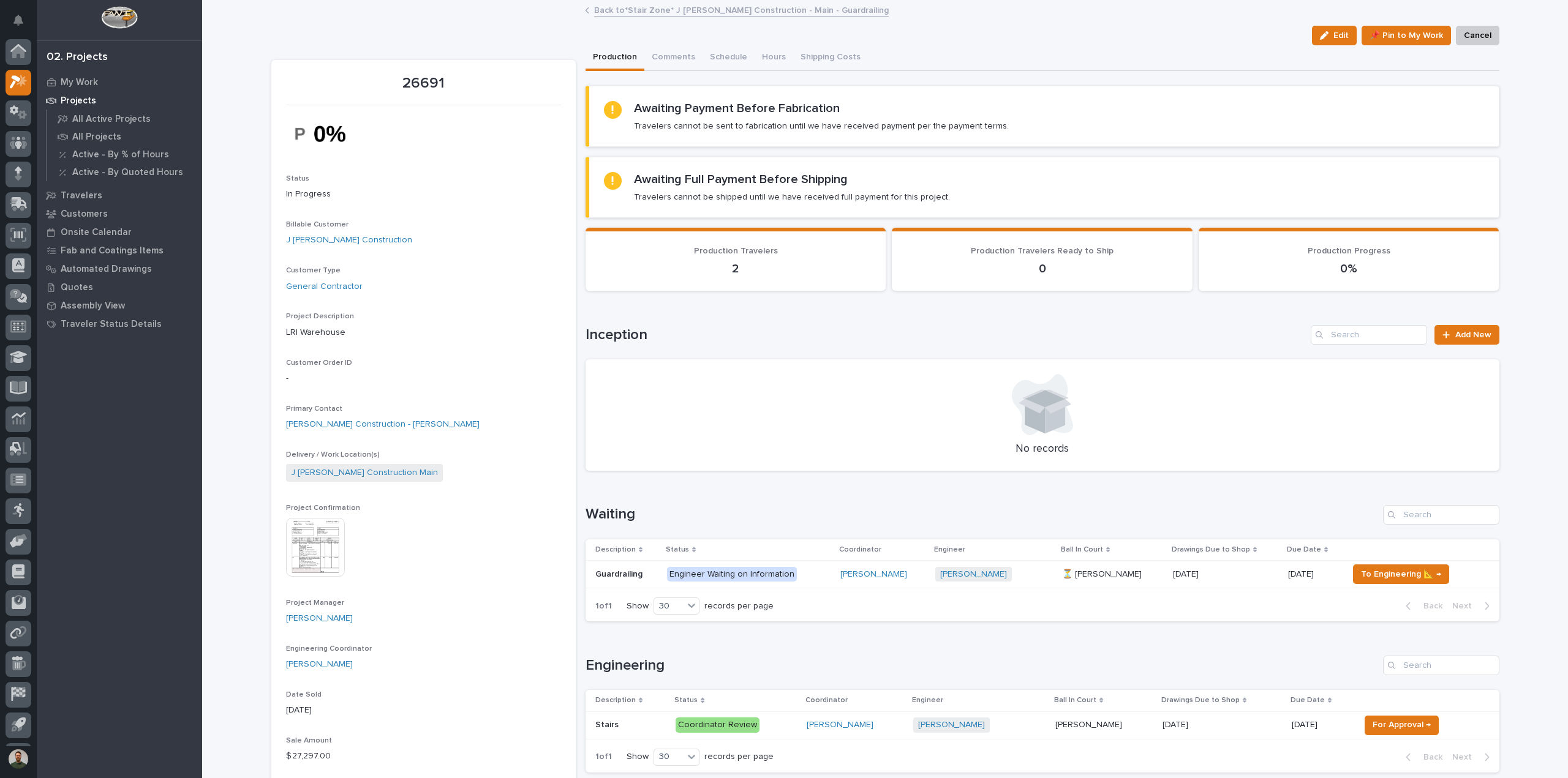
scroll to position [27, 0]
click at [686, 45] on button "Comments (2)" at bounding box center [679, 58] width 68 height 26
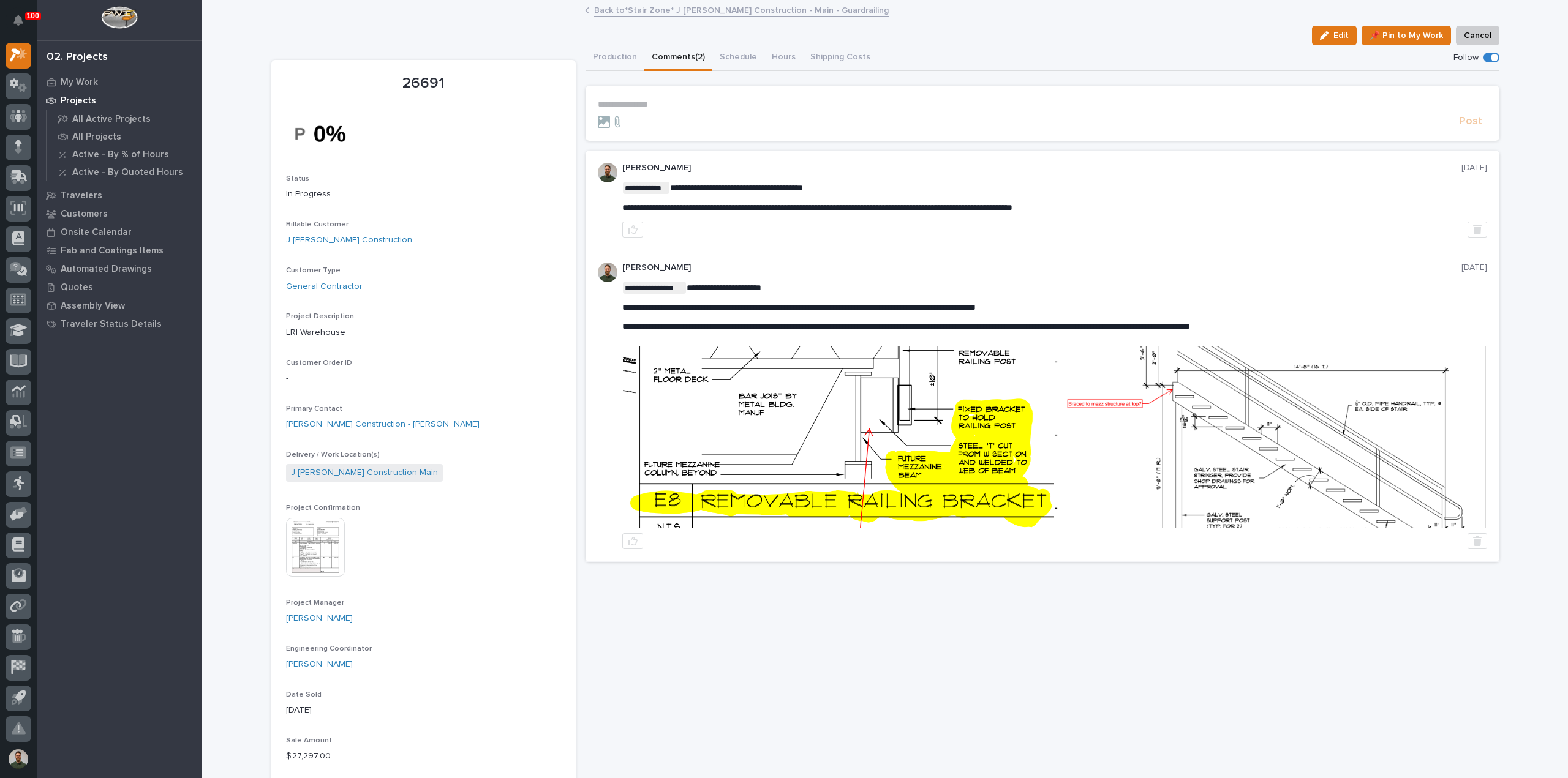
click at [1121, 405] on img at bounding box center [1270, 437] width 431 height 182
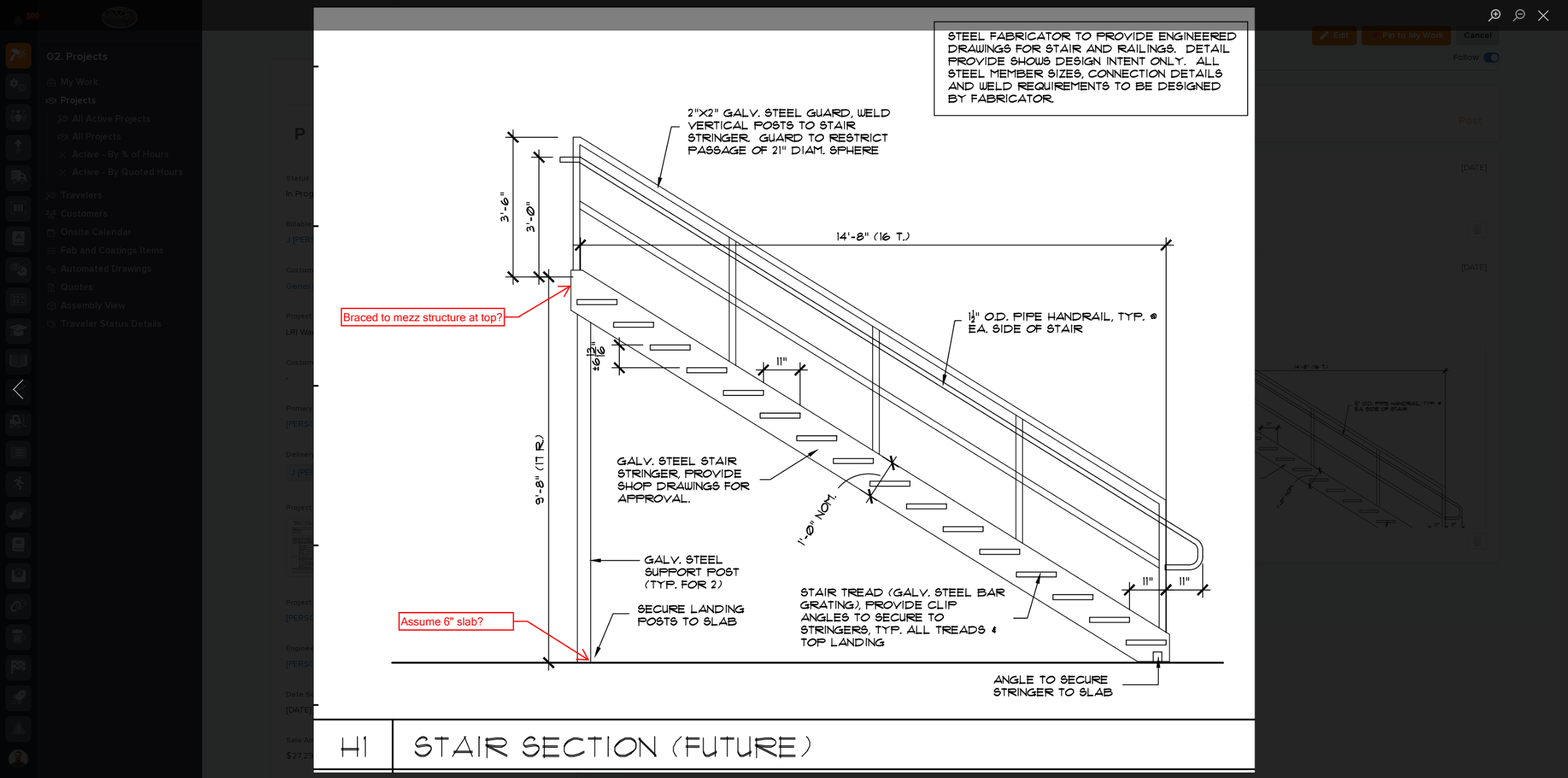
click at [1300, 360] on div "Lightbox" at bounding box center [784, 389] width 1568 height 778
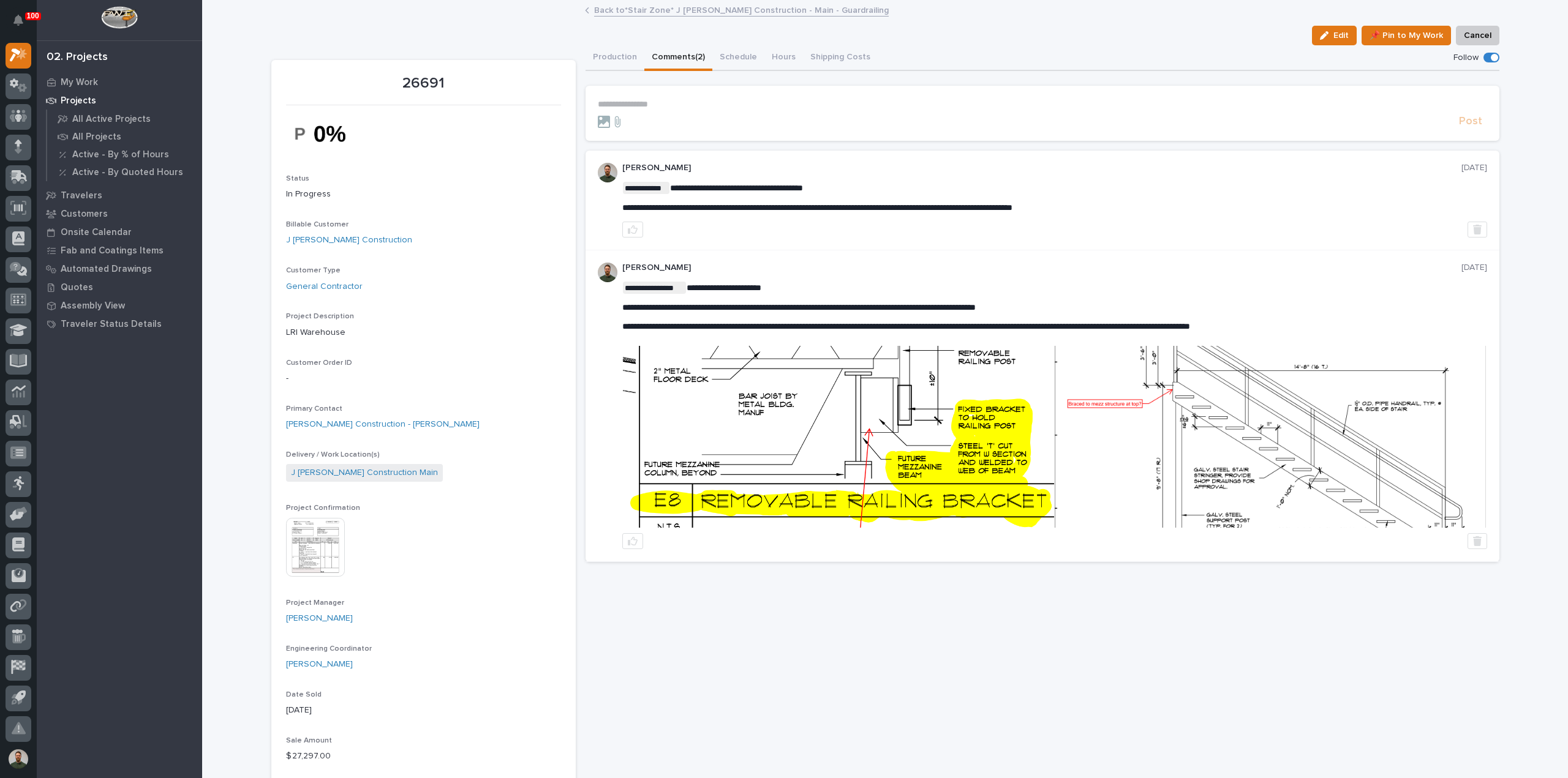
click at [839, 445] on img at bounding box center [838, 437] width 431 height 182
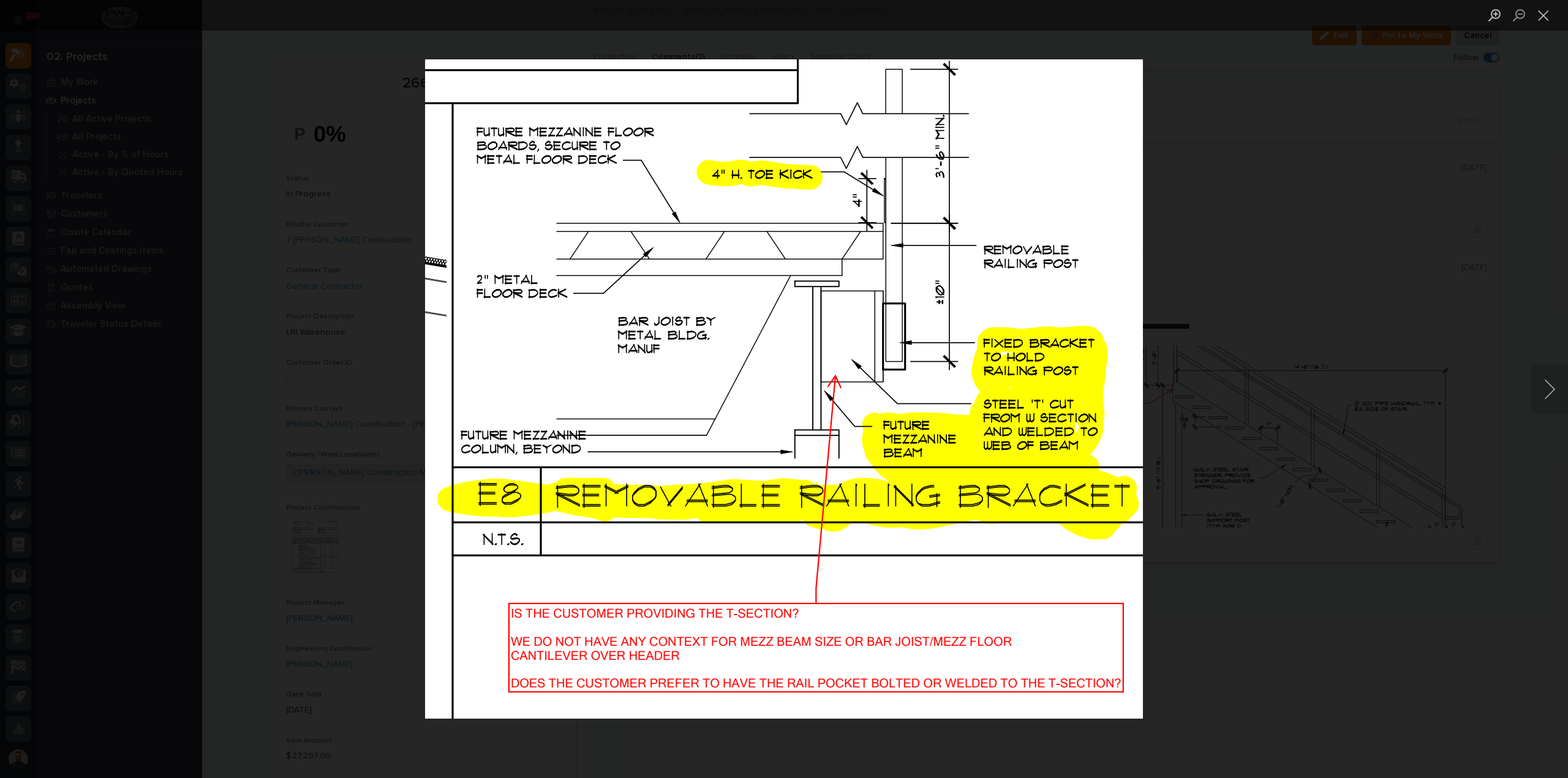
click at [322, 241] on div "Lightbox" at bounding box center [784, 389] width 1568 height 778
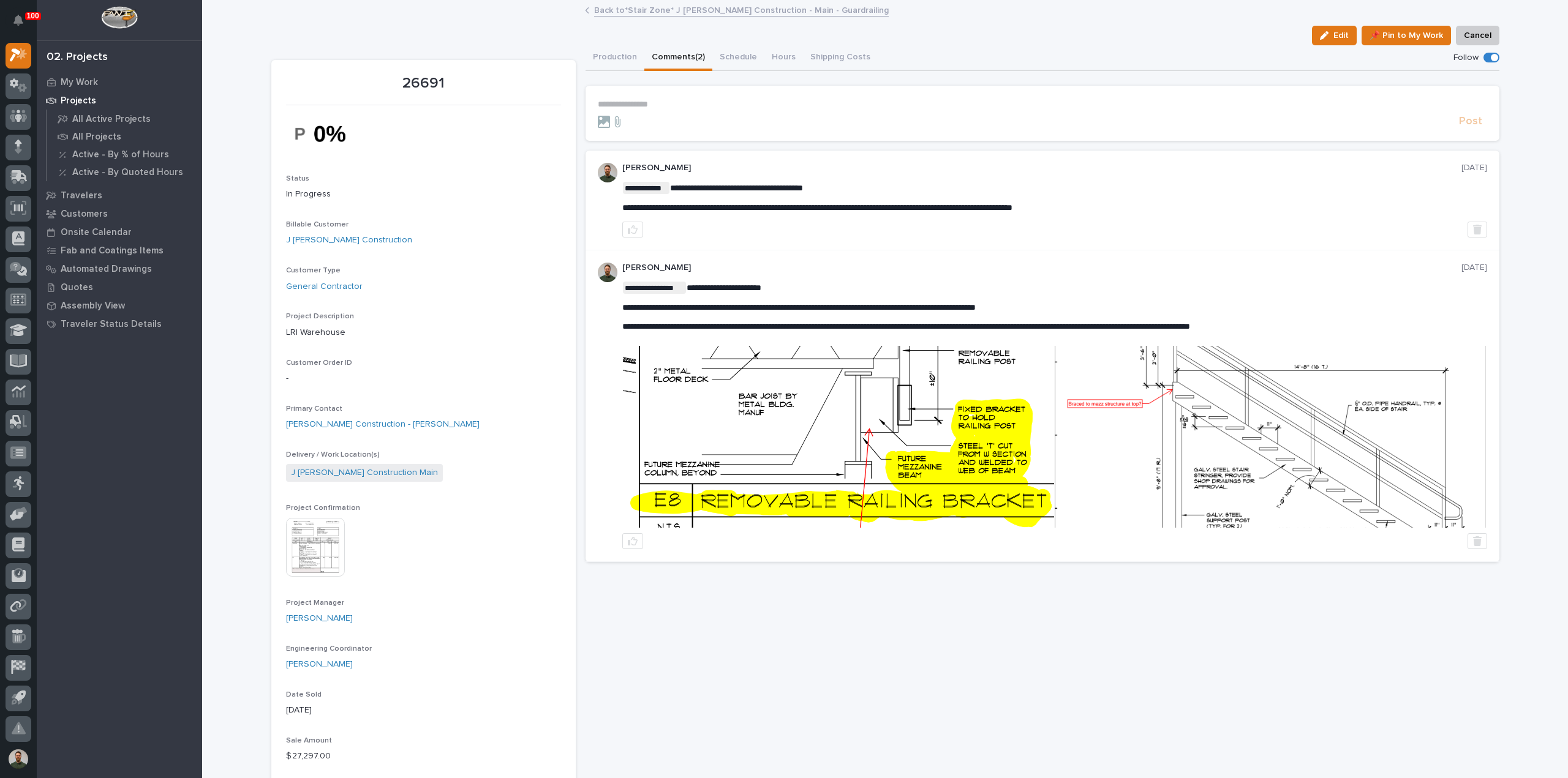
click at [1274, 417] on img at bounding box center [1270, 437] width 431 height 182
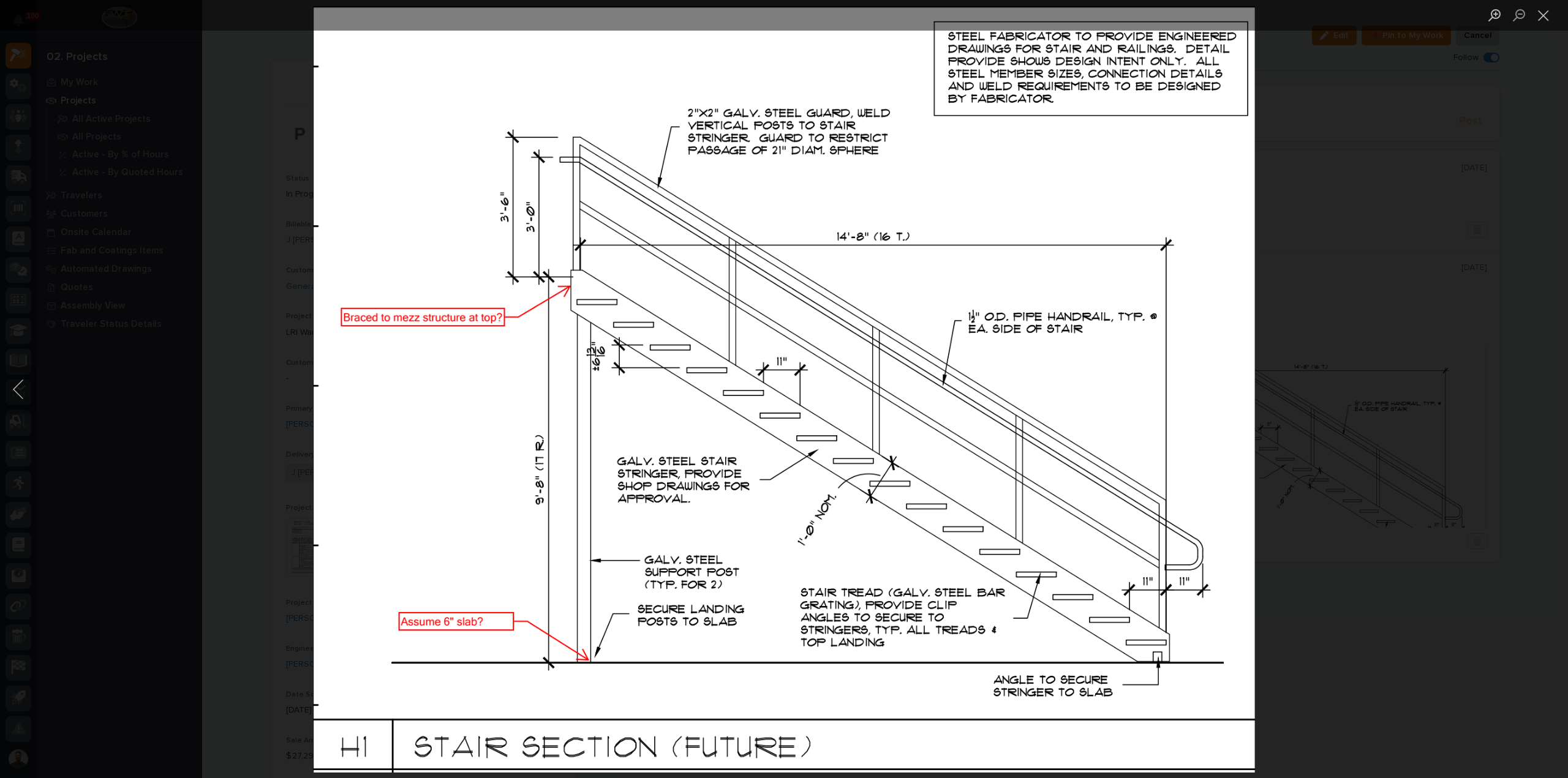
click at [1375, 428] on div "Lightbox" at bounding box center [784, 389] width 1568 height 778
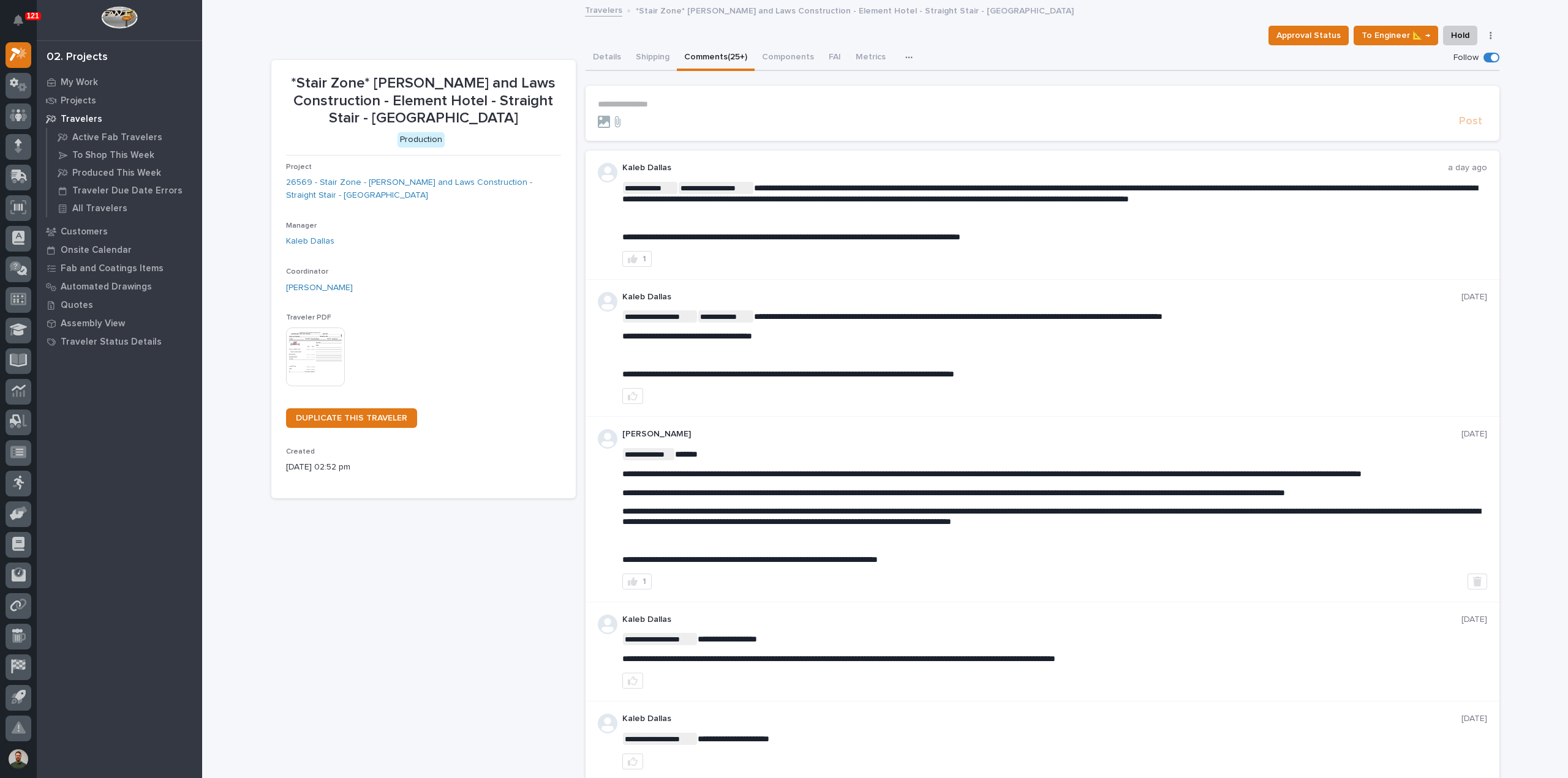
scroll to position [27, 0]
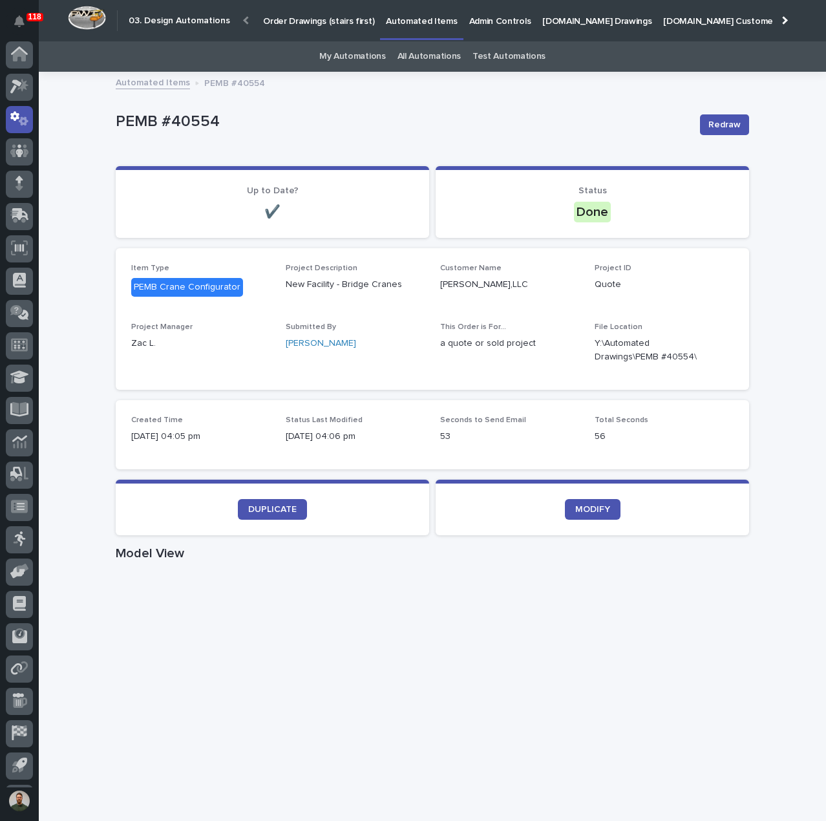
scroll to position [30, 0]
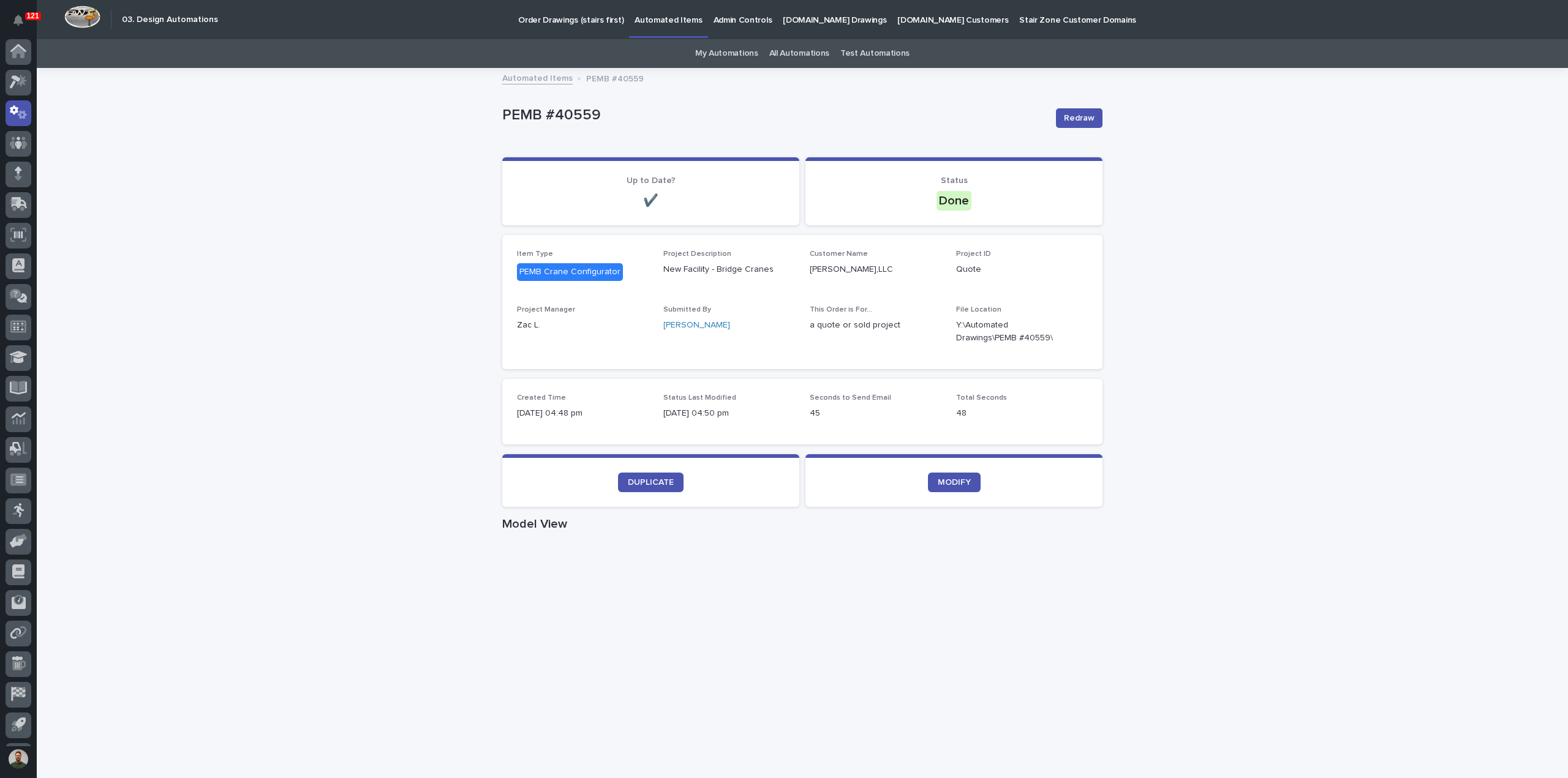
scroll to position [27, 0]
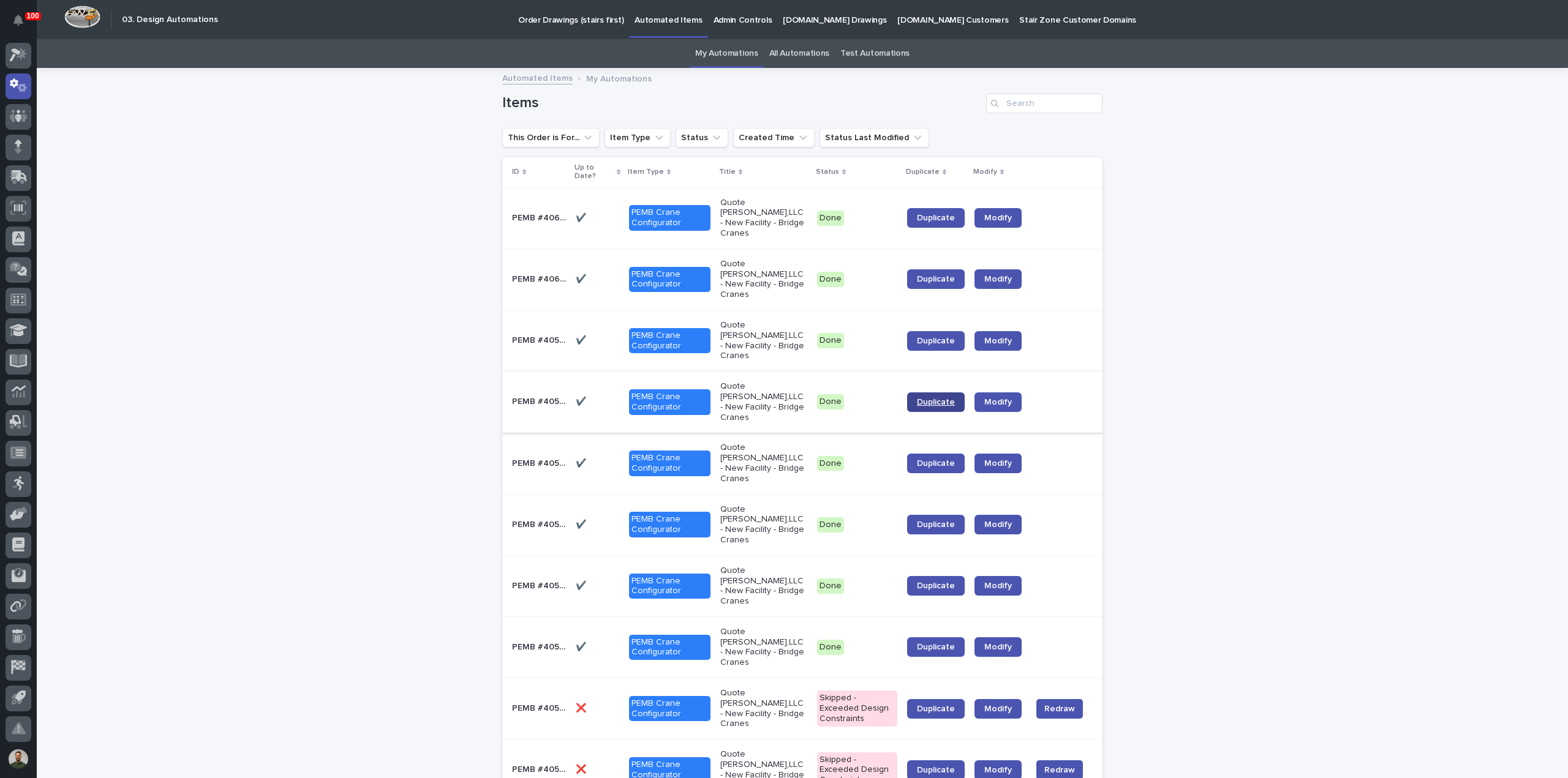
click at [929, 398] on span "Duplicate" at bounding box center [936, 402] width 38 height 9
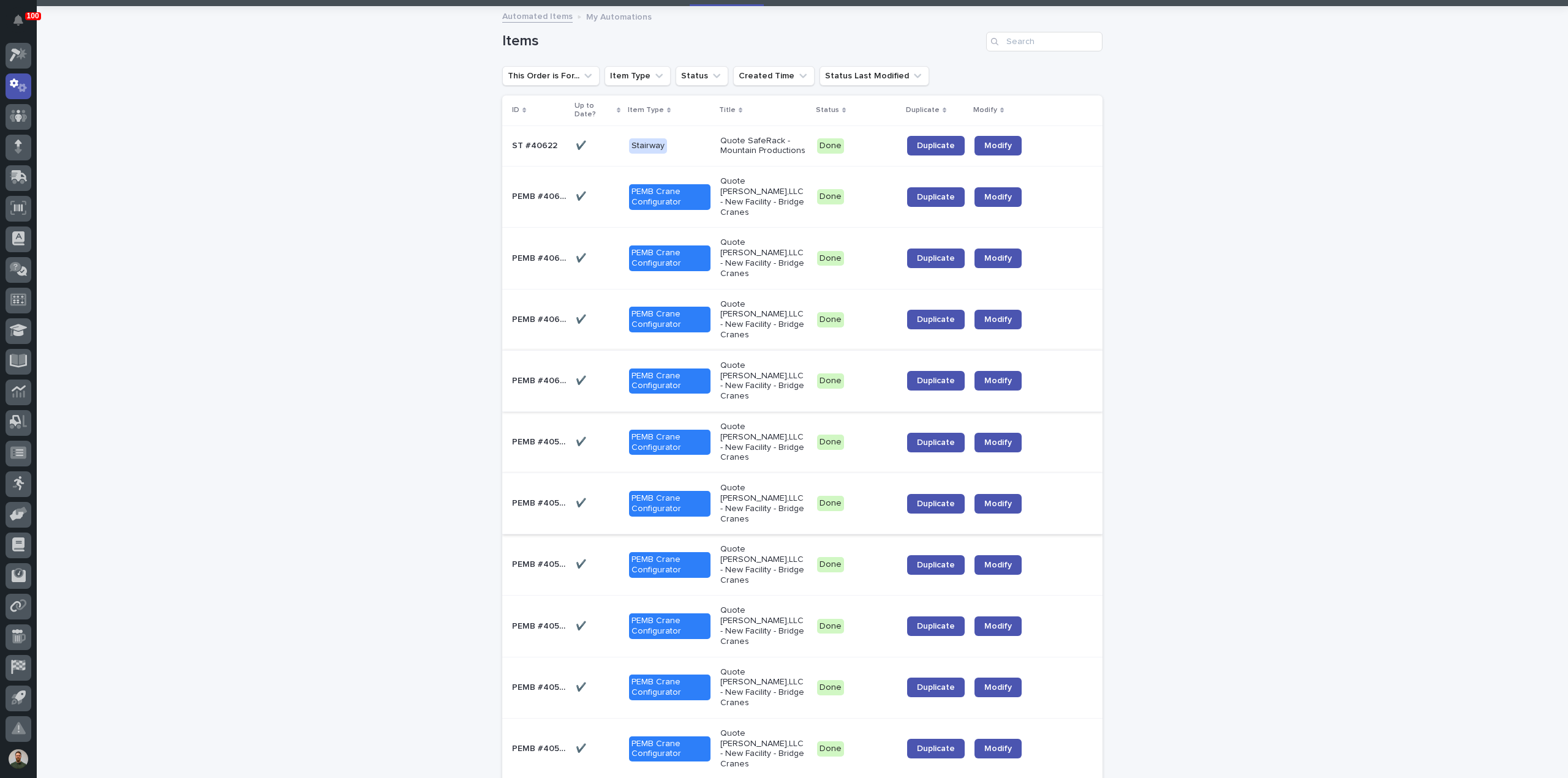
scroll to position [81, 0]
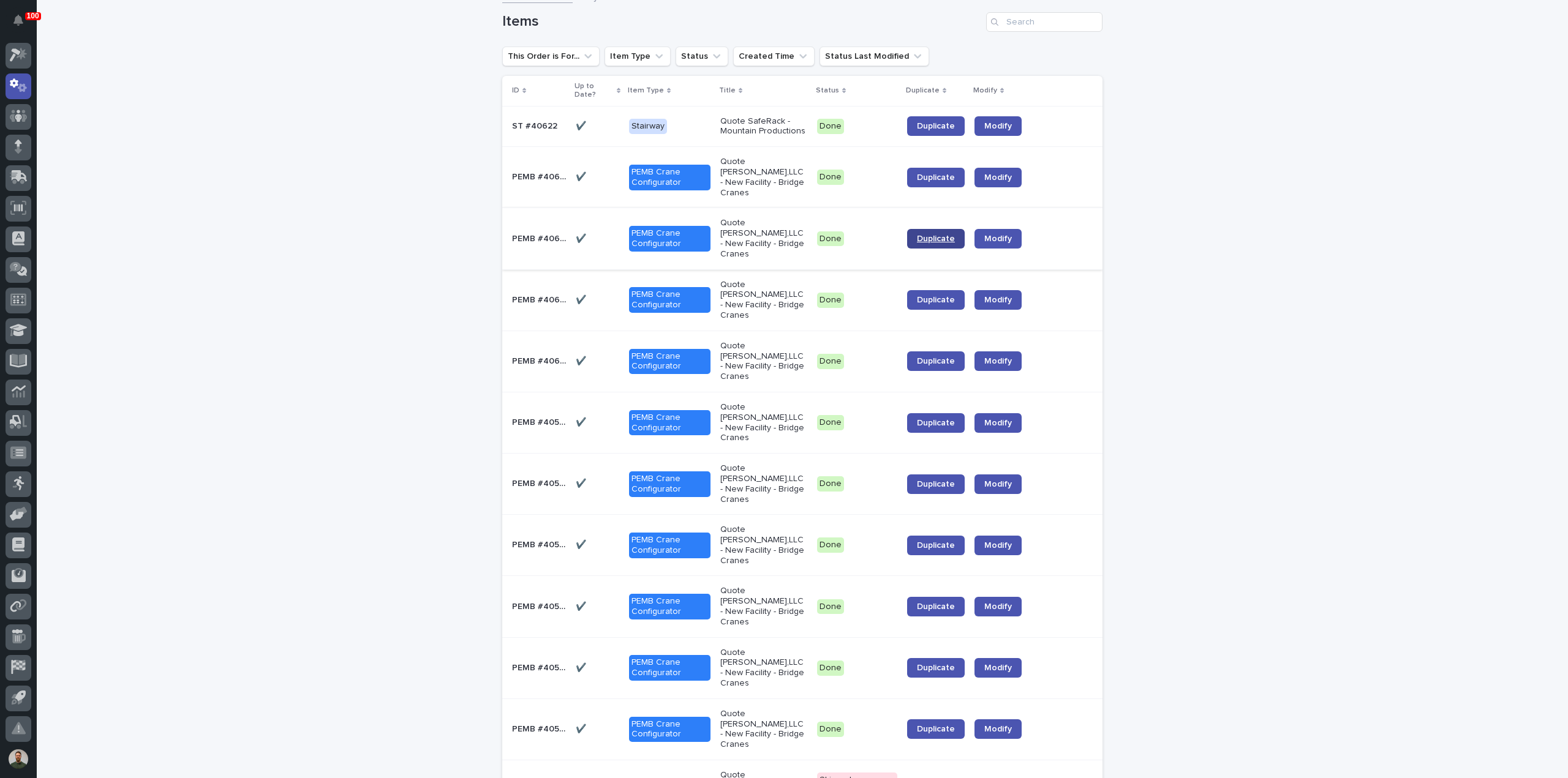
drag, startPoint x: 948, startPoint y: 216, endPoint x: 948, endPoint y: 226, distance: 10.0
drag, startPoint x: 947, startPoint y: 266, endPoint x: 947, endPoint y: 281, distance: 15.0
drag, startPoint x: 940, startPoint y: 320, endPoint x: 939, endPoint y: 340, distance: 20.0
drag, startPoint x: 939, startPoint y: 371, endPoint x: 937, endPoint y: 393, distance: 22.1
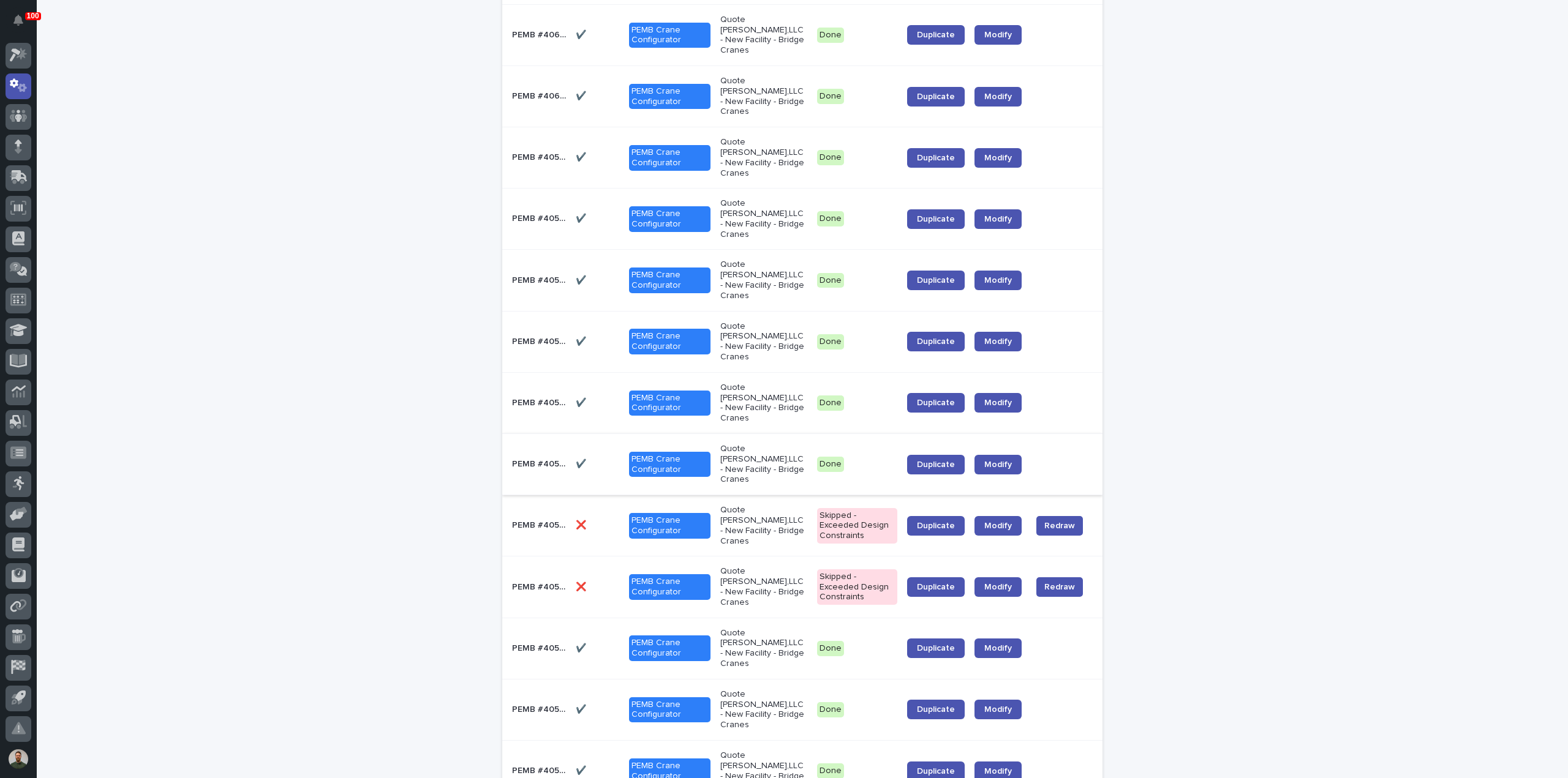
scroll to position [571, 0]
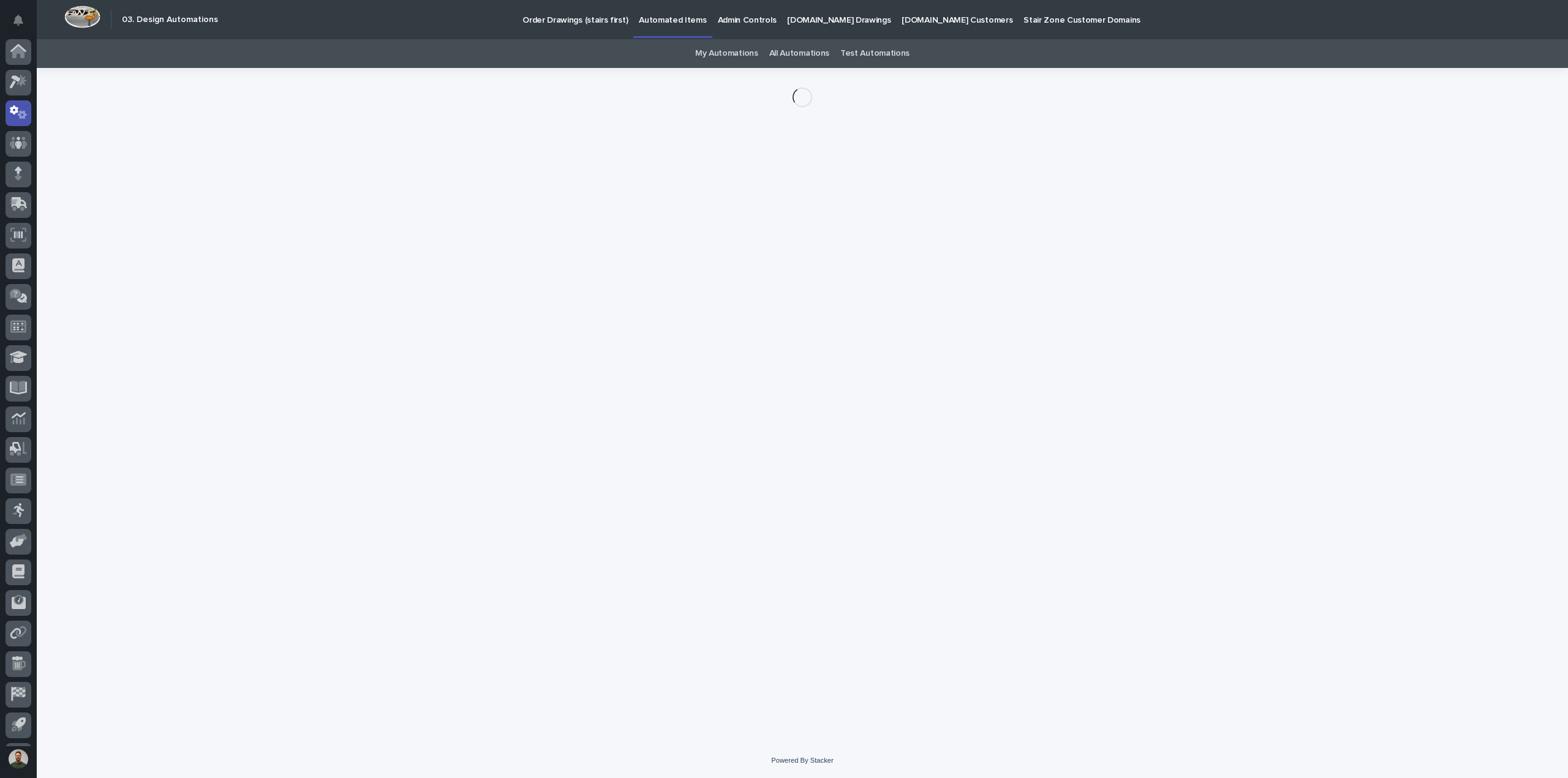
scroll to position [27, 0]
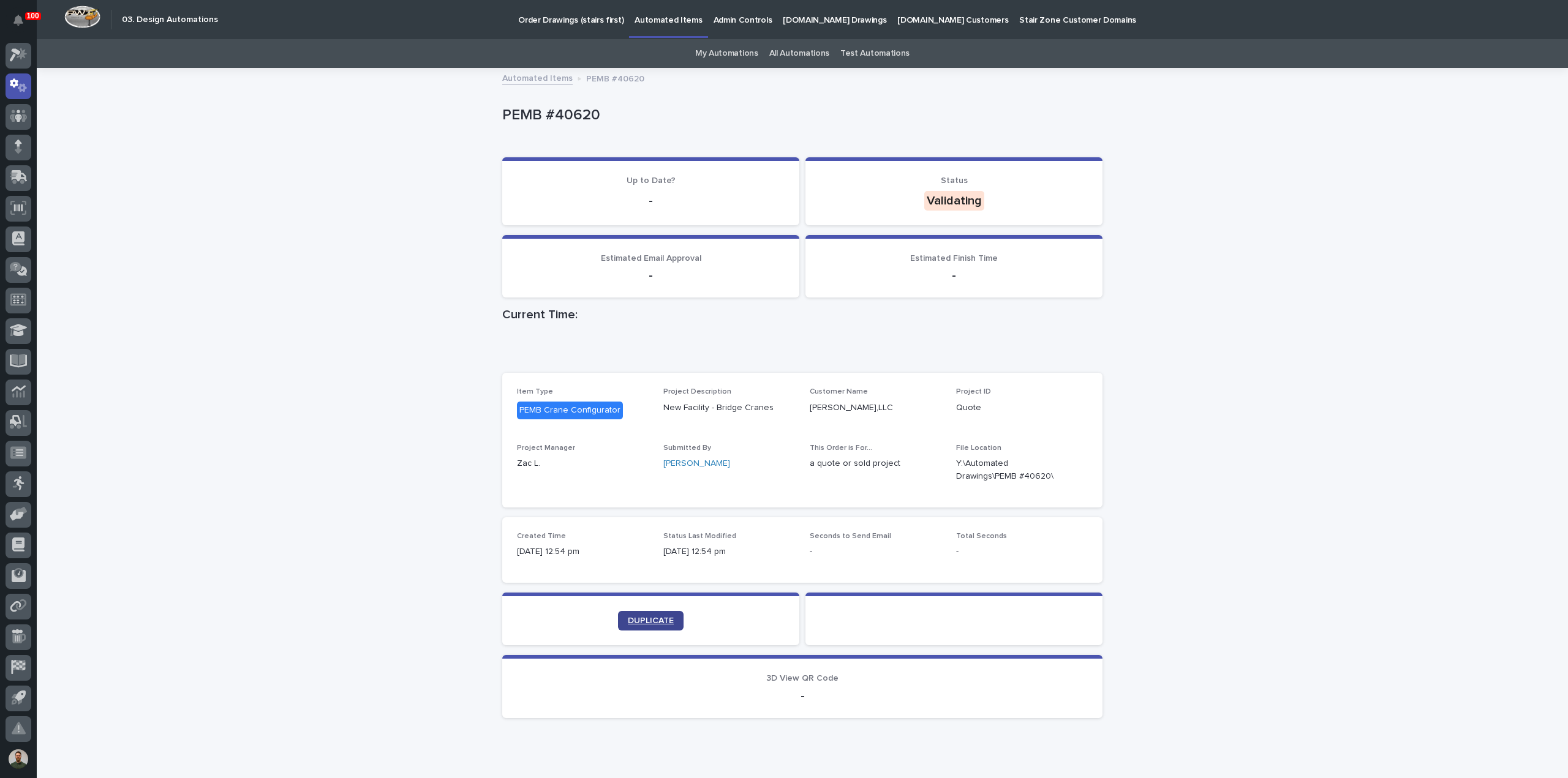
click at [666, 618] on span "DUPLICATE" at bounding box center [650, 621] width 46 height 9
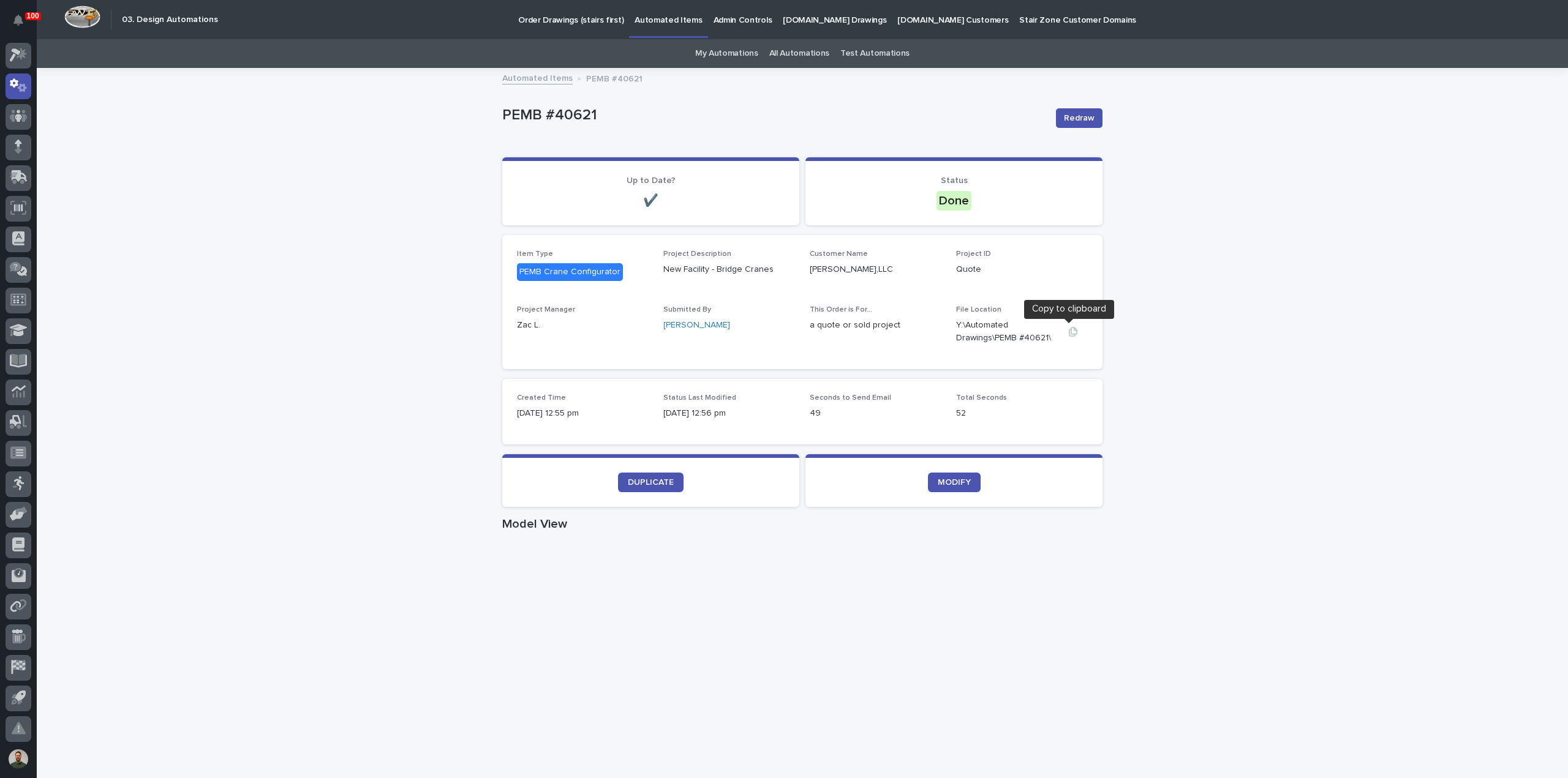
click at [1068, 333] on icon "button" at bounding box center [1072, 332] width 9 height 9
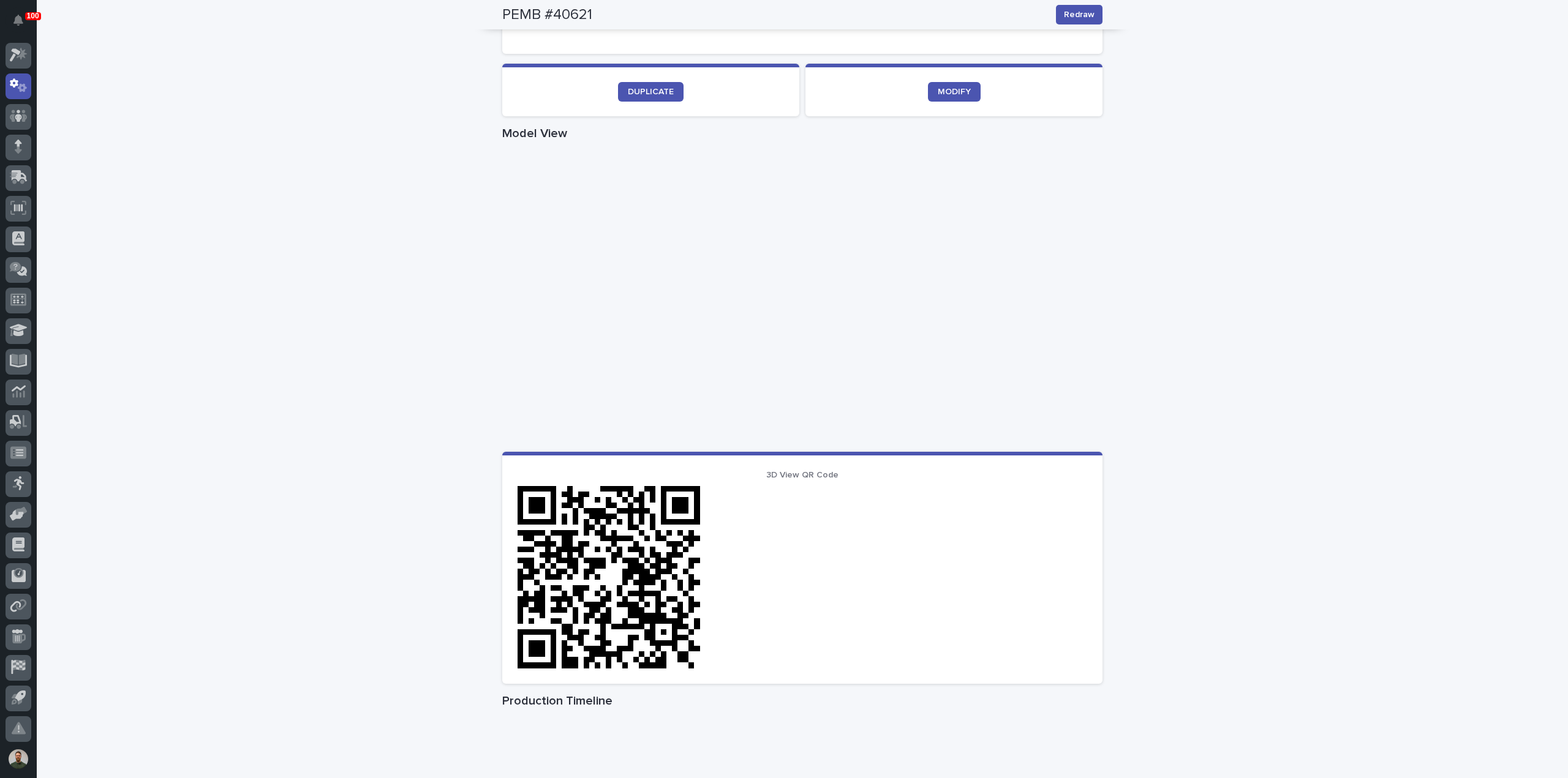
scroll to position [407, 0]
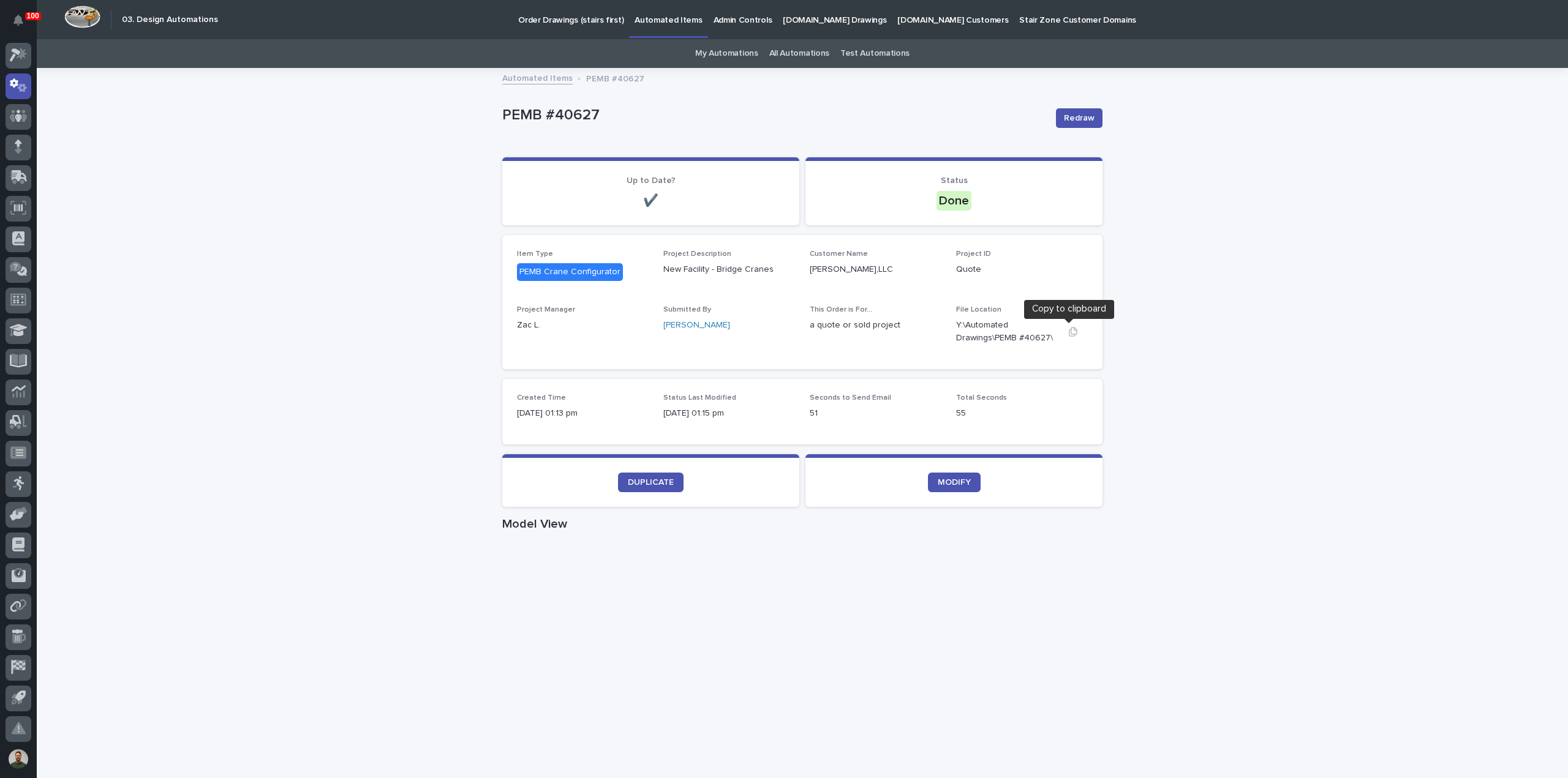
click at [1063, 334] on button "button" at bounding box center [1072, 332] width 29 height 9
click at [1068, 335] on icon "button" at bounding box center [1073, 332] width 9 height 9
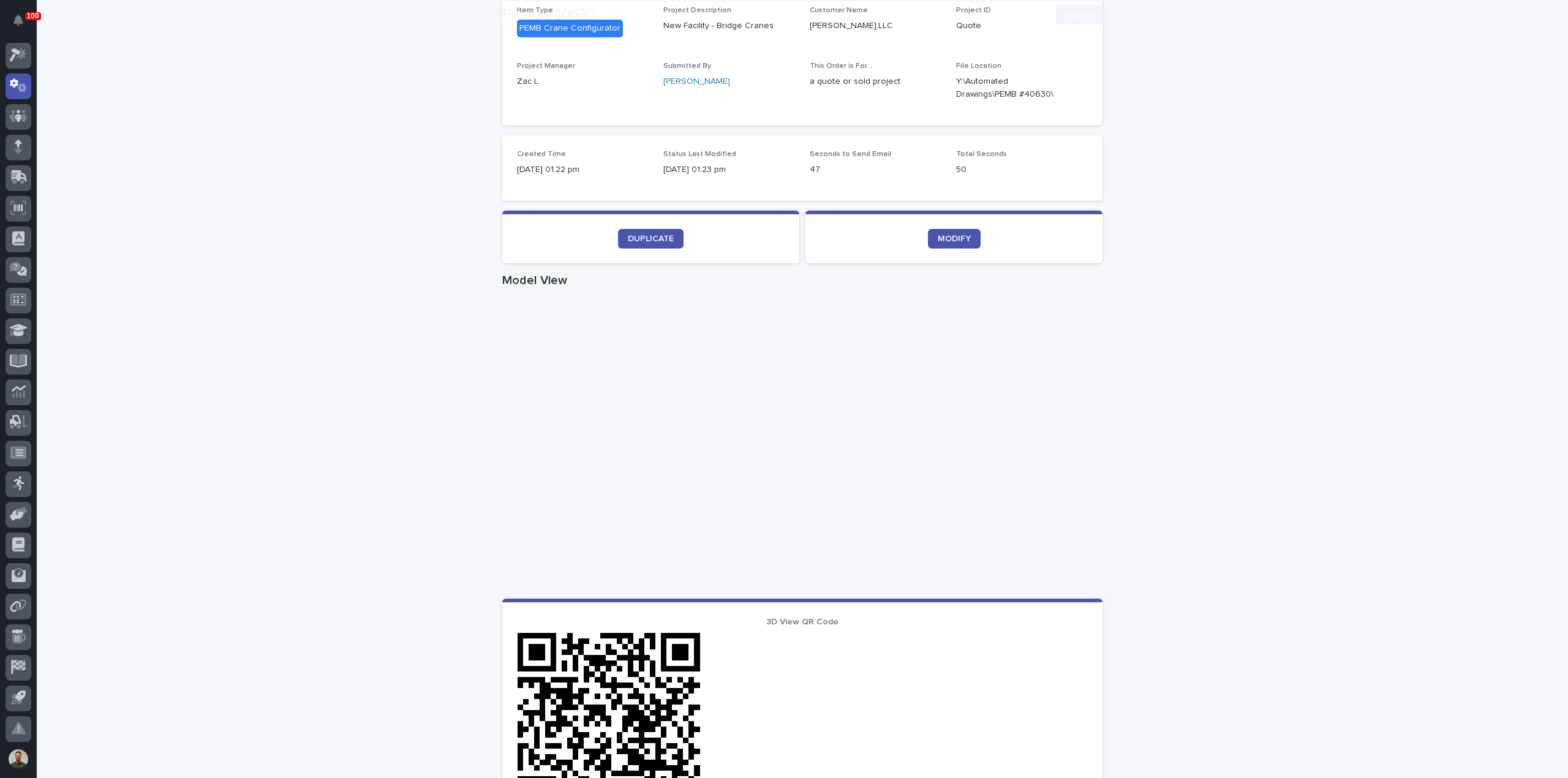
scroll to position [244, 0]
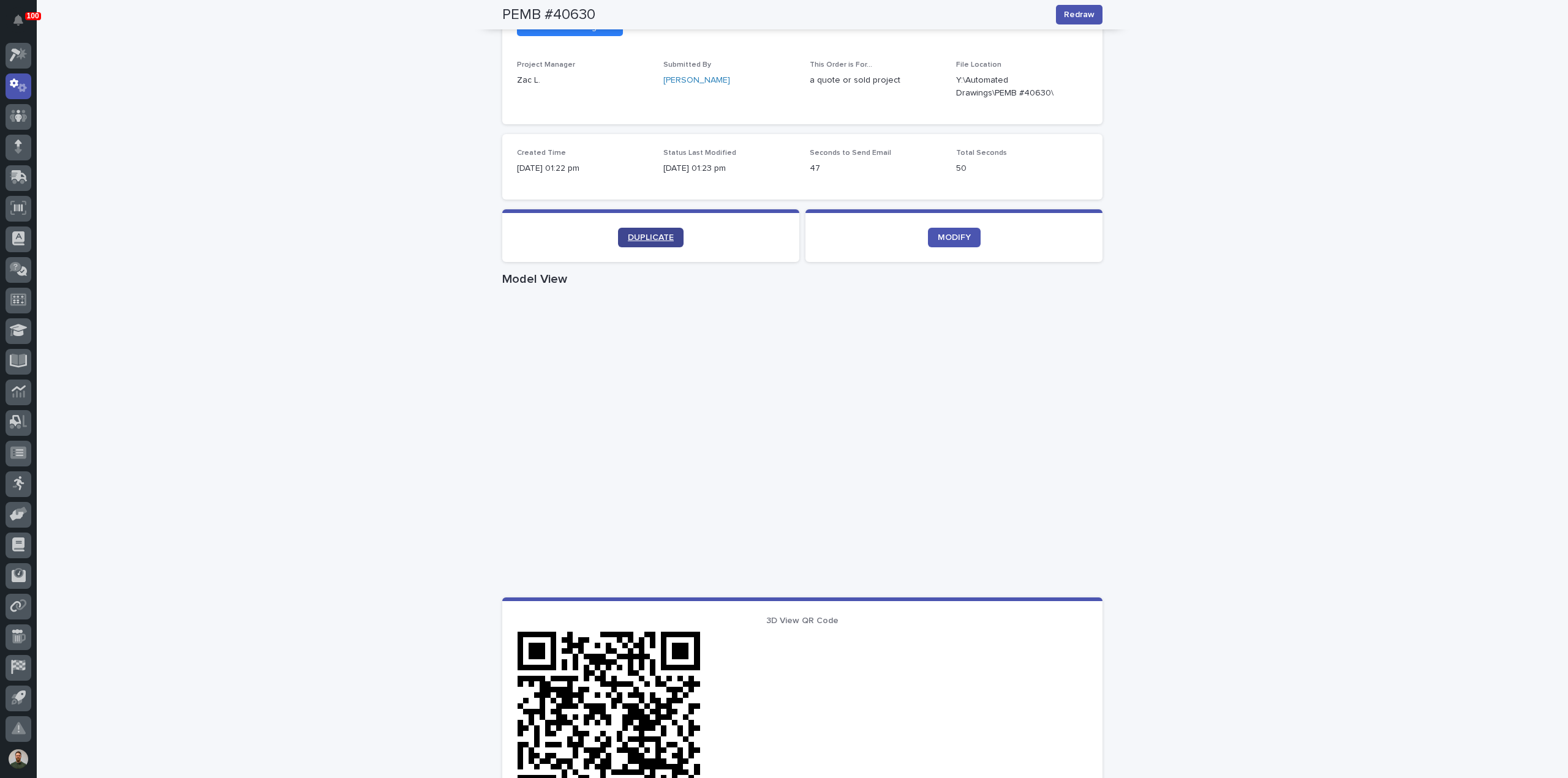
drag, startPoint x: 650, startPoint y: 240, endPoint x: 662, endPoint y: 236, distance: 12.6
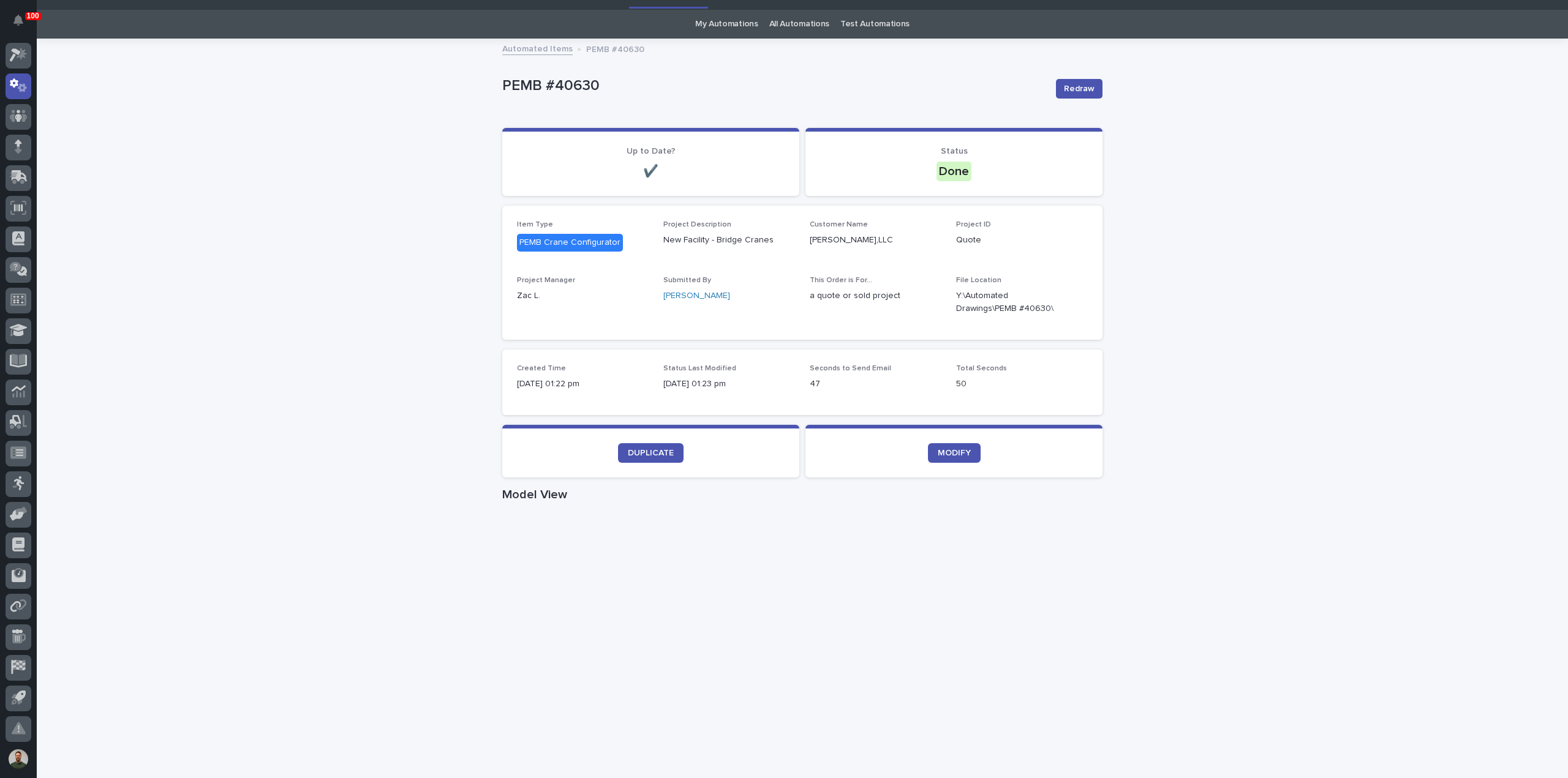
scroll to position [0, 0]
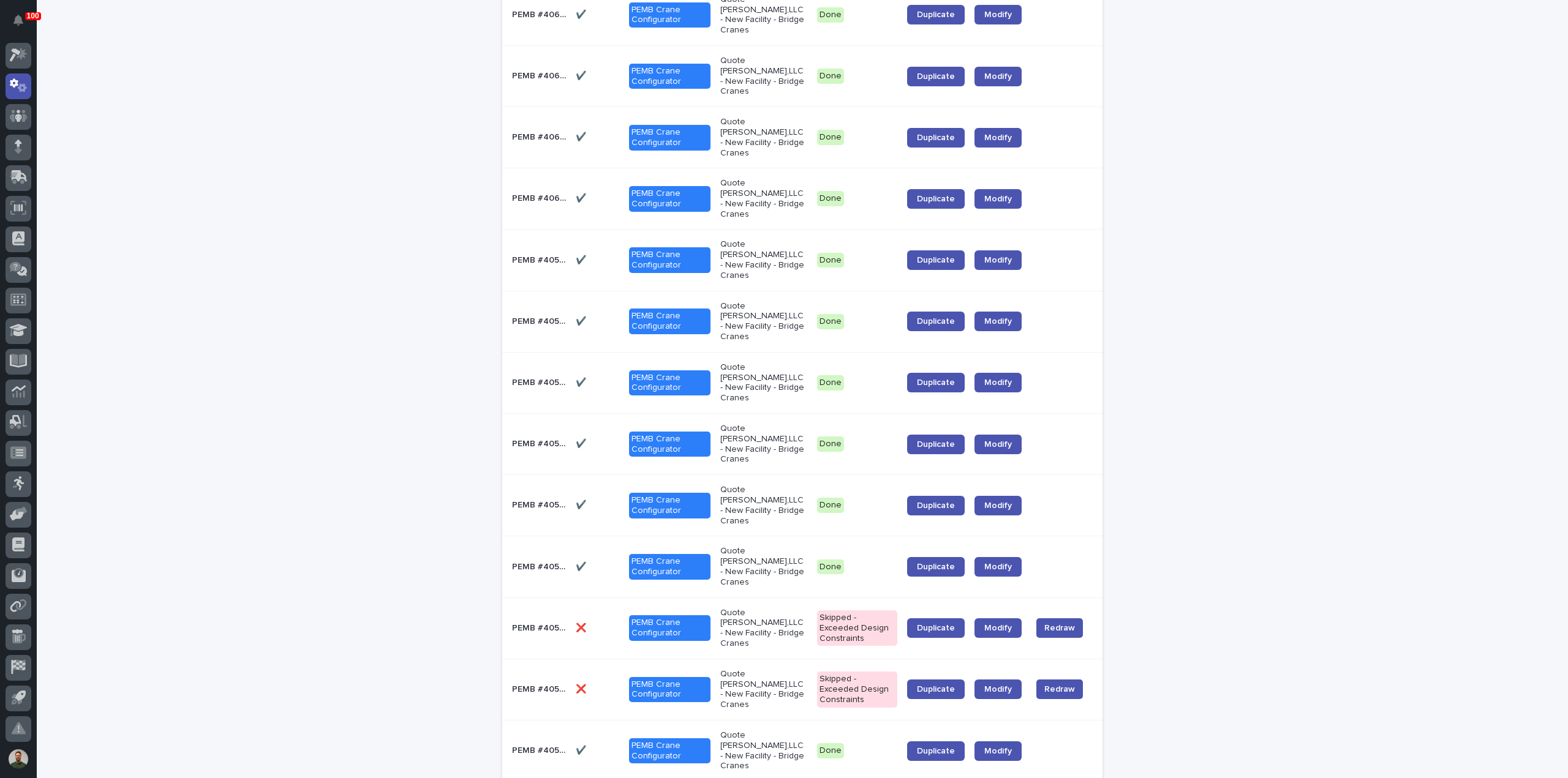
scroll to position [407, 0]
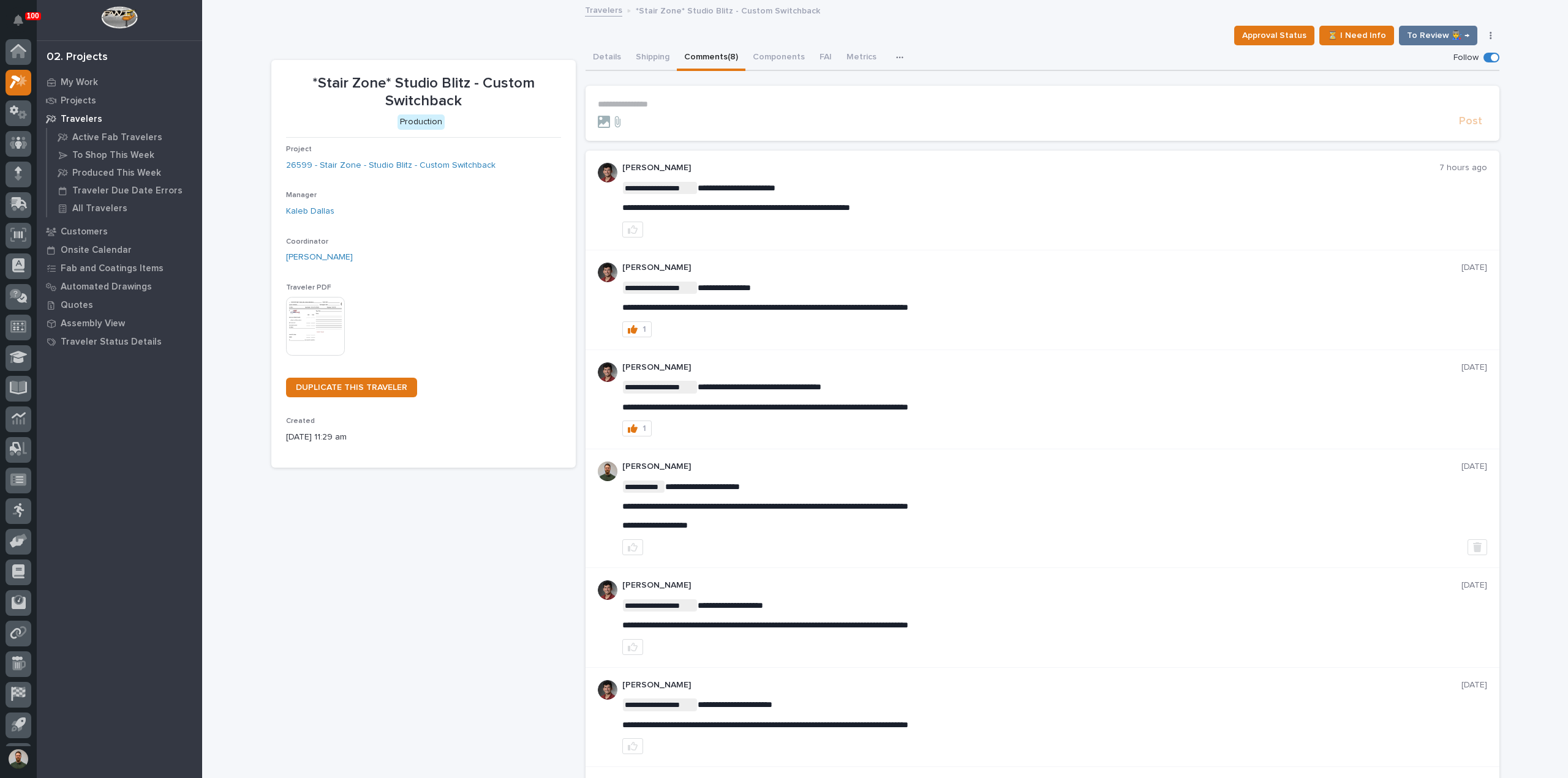
scroll to position [27, 0]
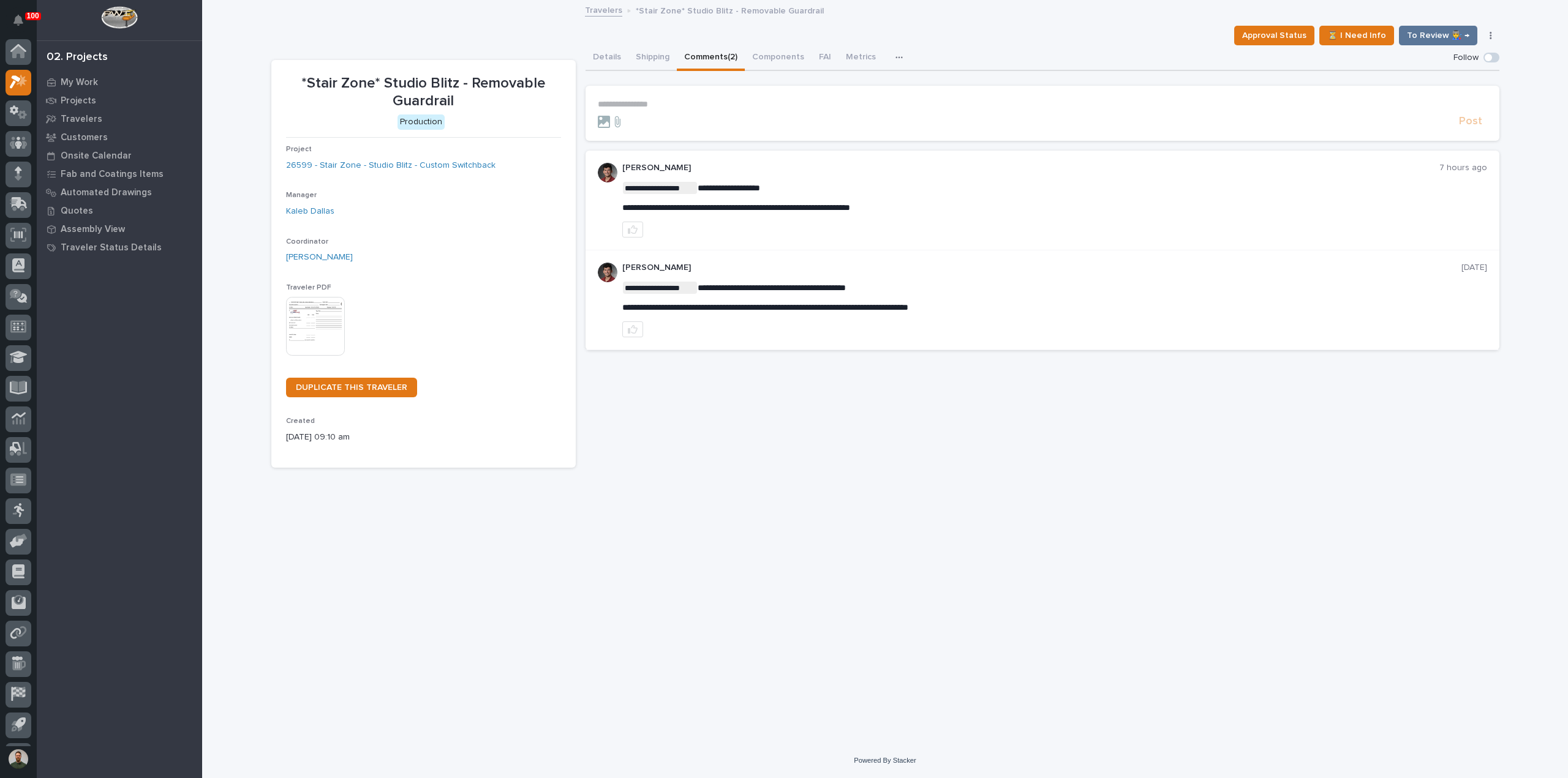
scroll to position [27, 0]
